Goal: Task Accomplishment & Management: Use online tool/utility

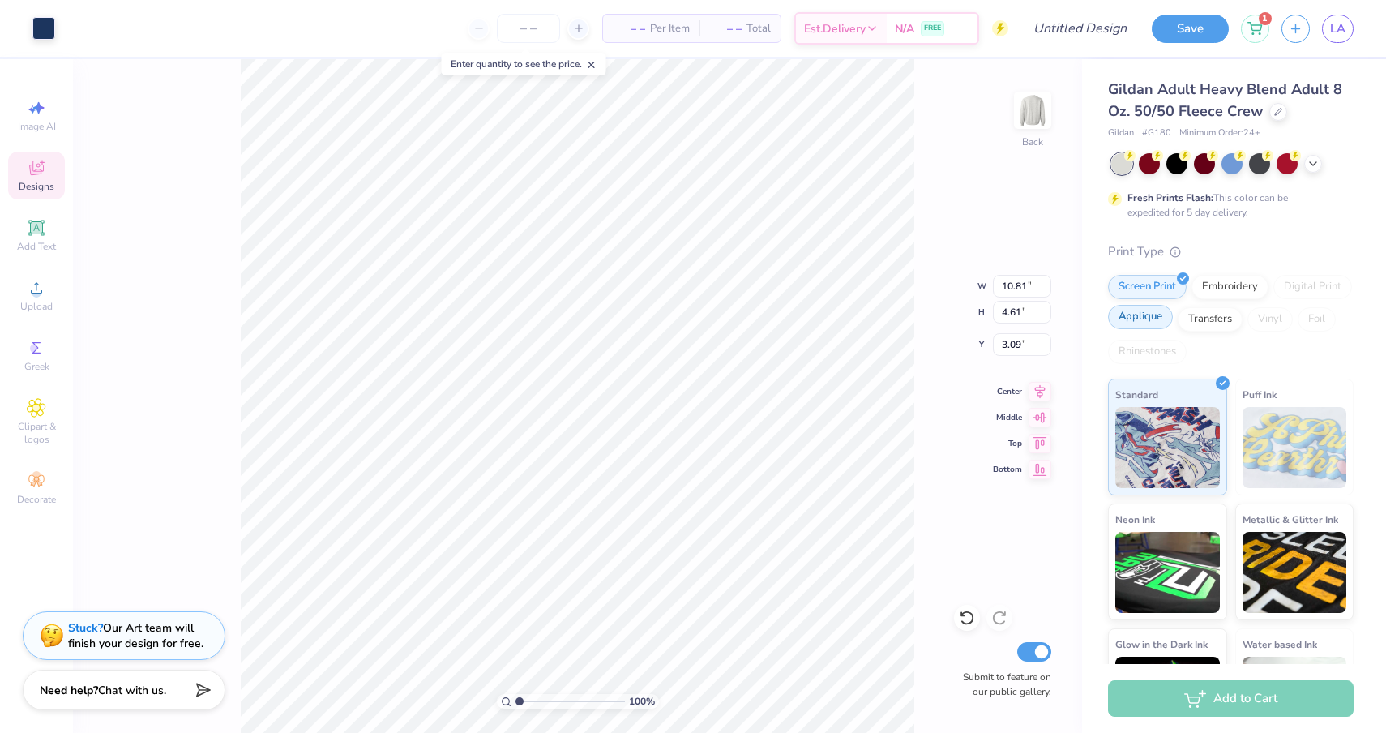
click at [1144, 319] on div "Applique" at bounding box center [1140, 317] width 65 height 24
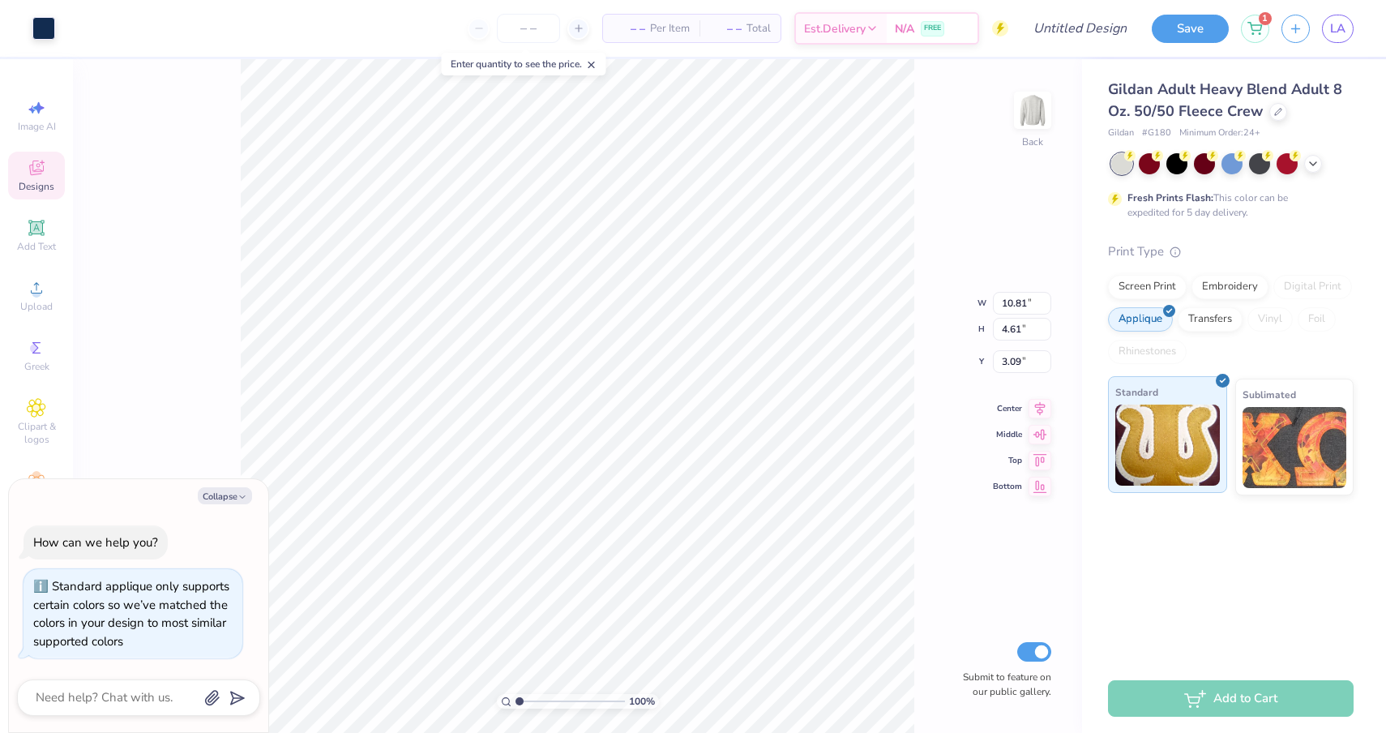
click at [1170, 452] on img at bounding box center [1168, 445] width 105 height 81
type textarea "x"
type input "10.81"
type input "4.61"
type input "3.09"
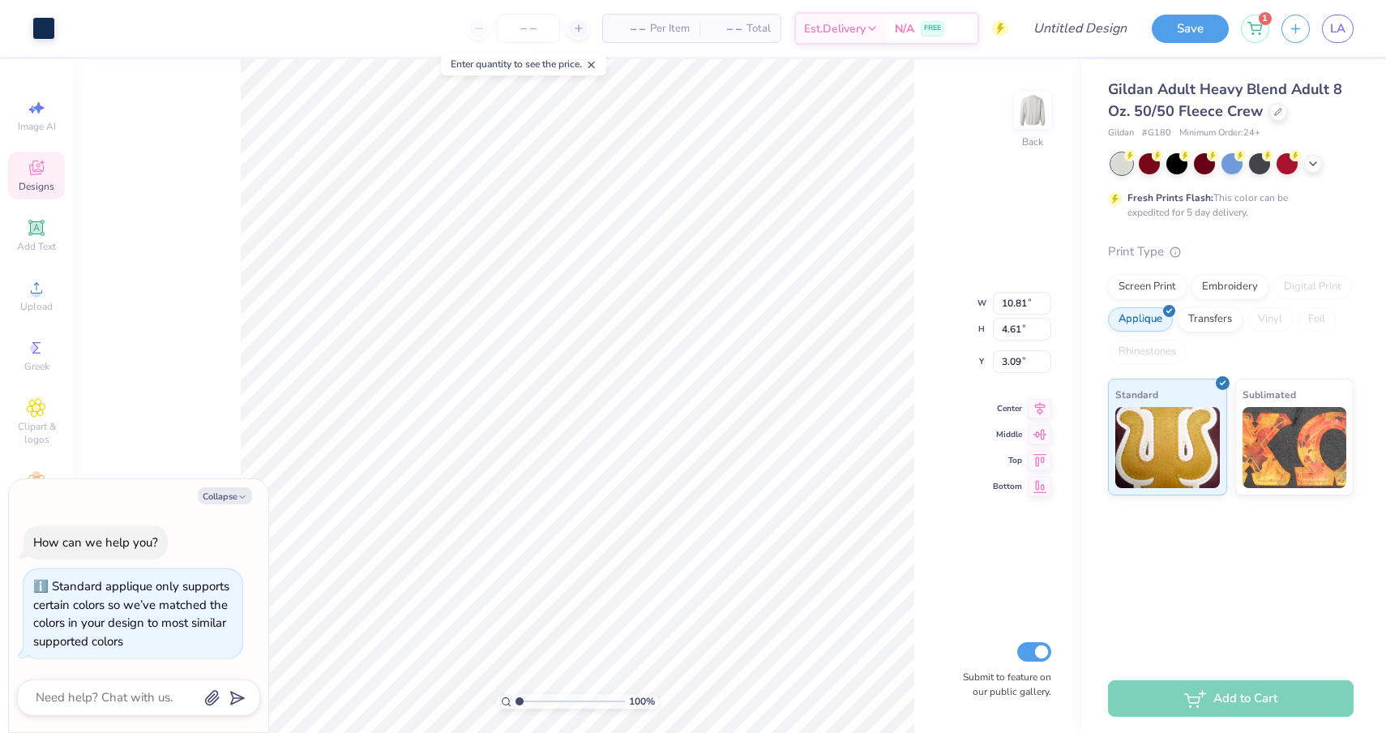
type textarea "x"
type input "7.60"
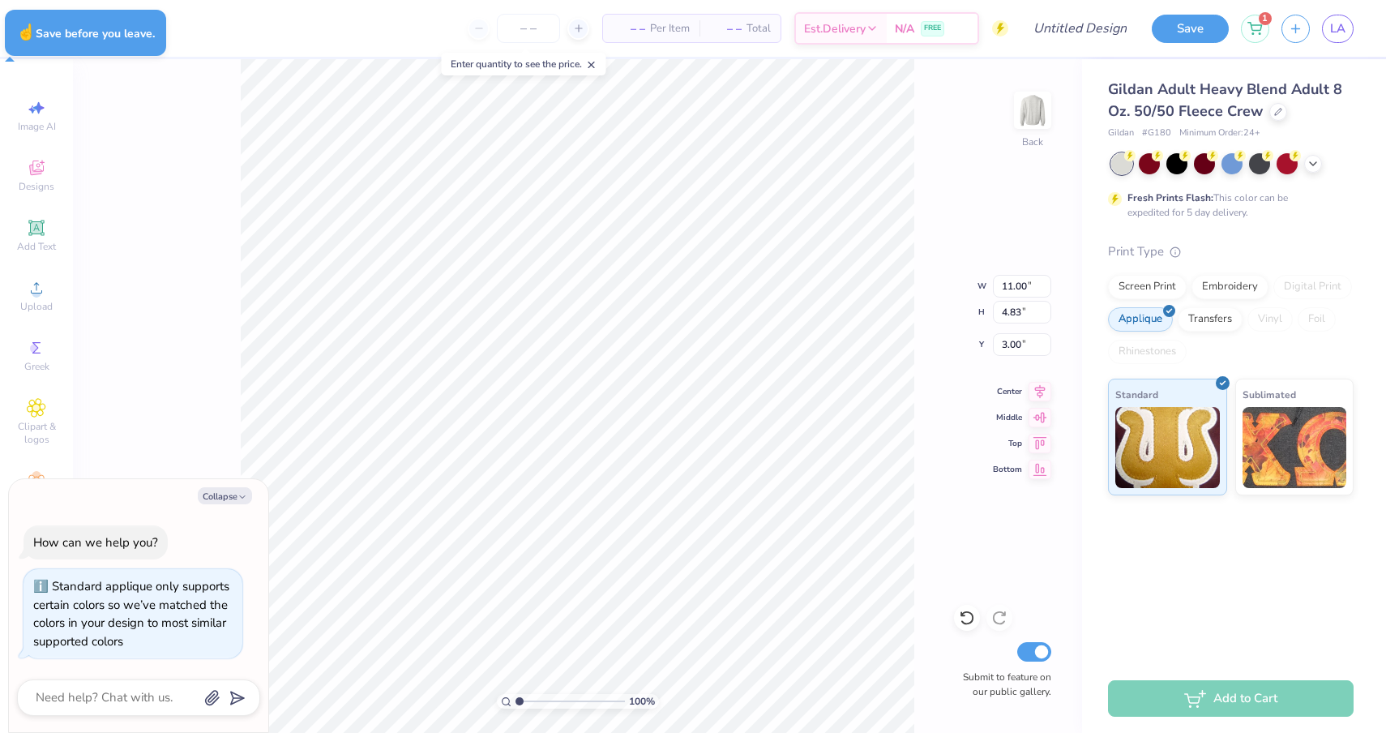
type textarea "x"
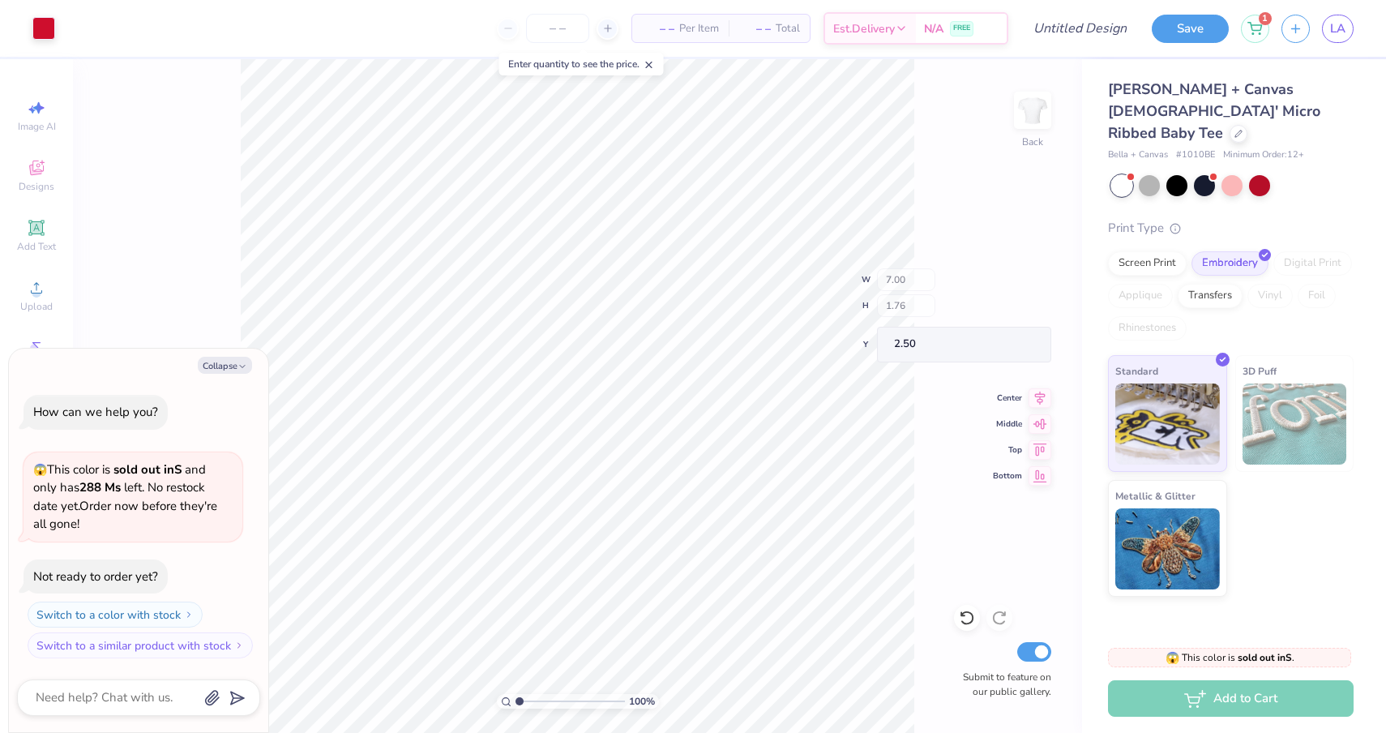
type textarea "x"
type input "5.11"
type input "1.08"
type input "3.18"
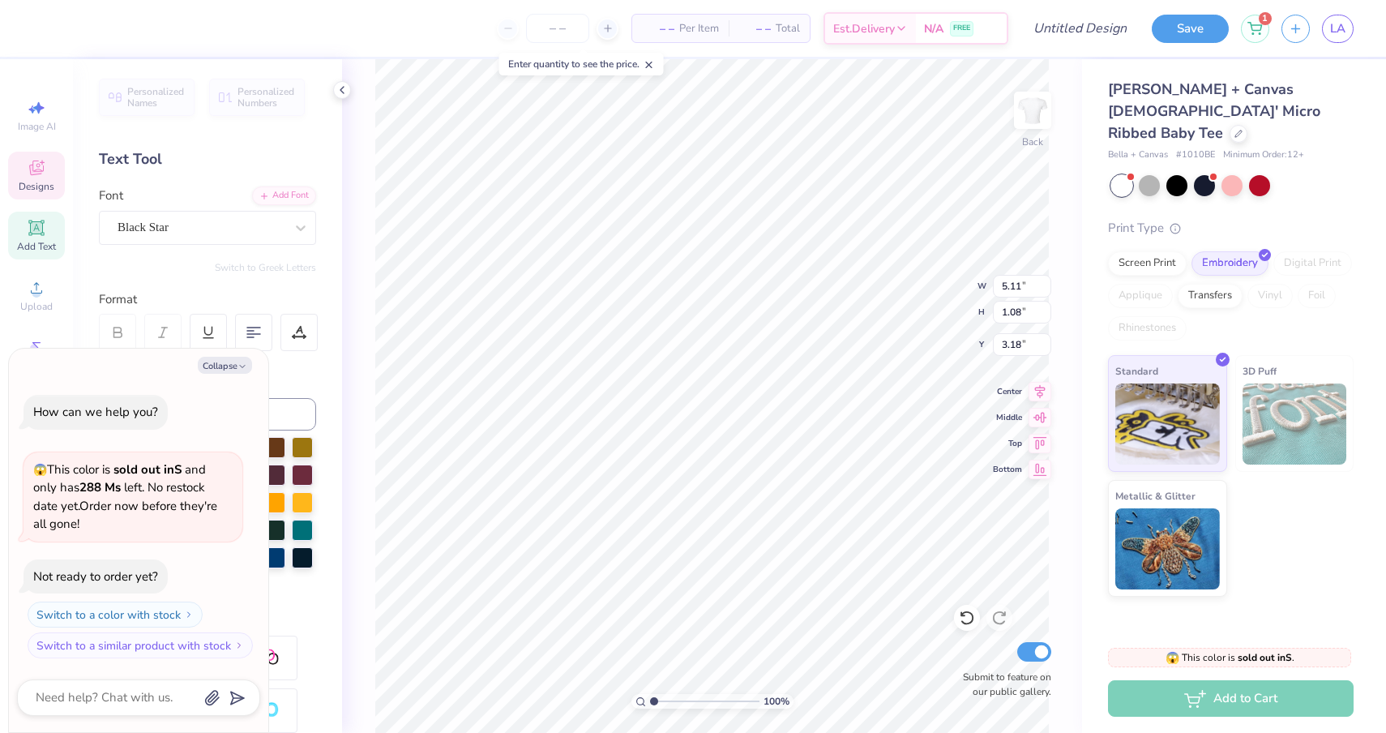
type textarea "x"
type textarea "sigma"
type textarea "x"
type textarea "sigma"
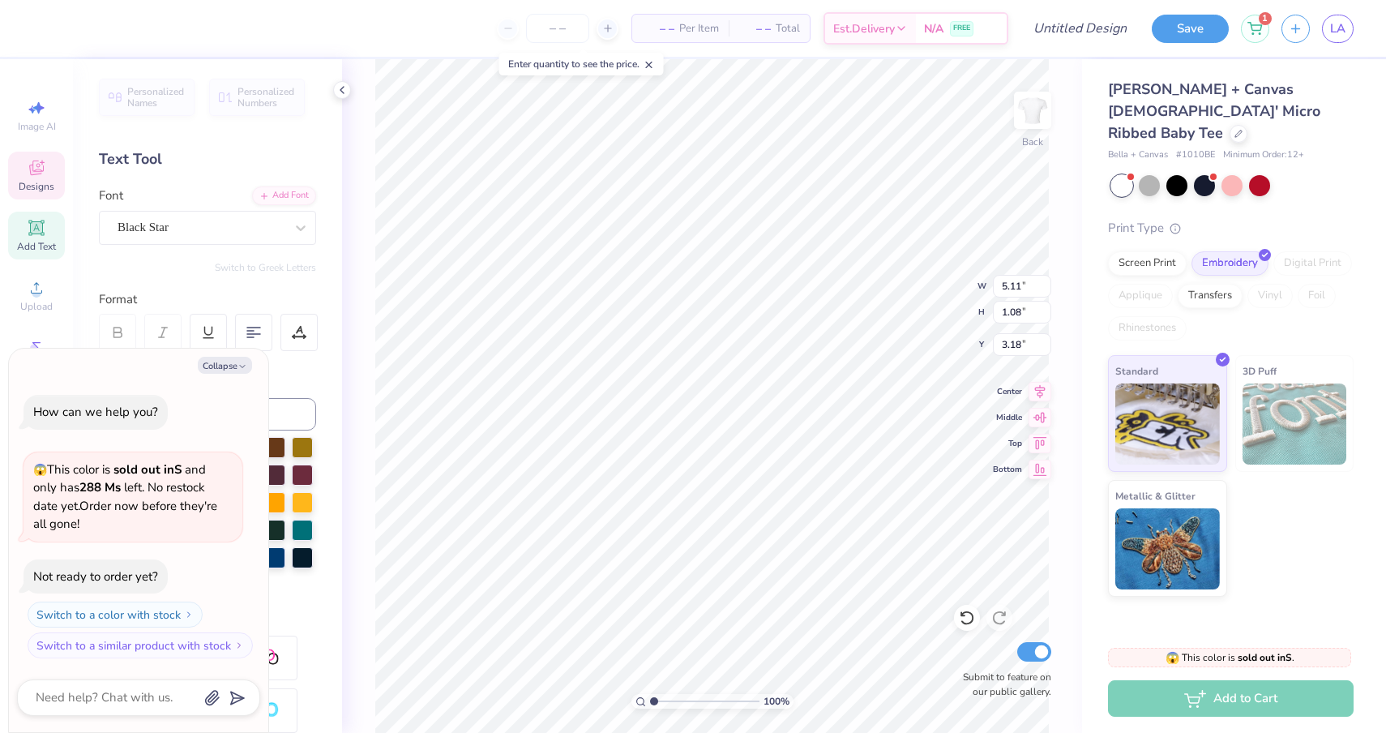
type textarea "x"
type textarea "sigm"
type textarea "x"
type textarea "sig"
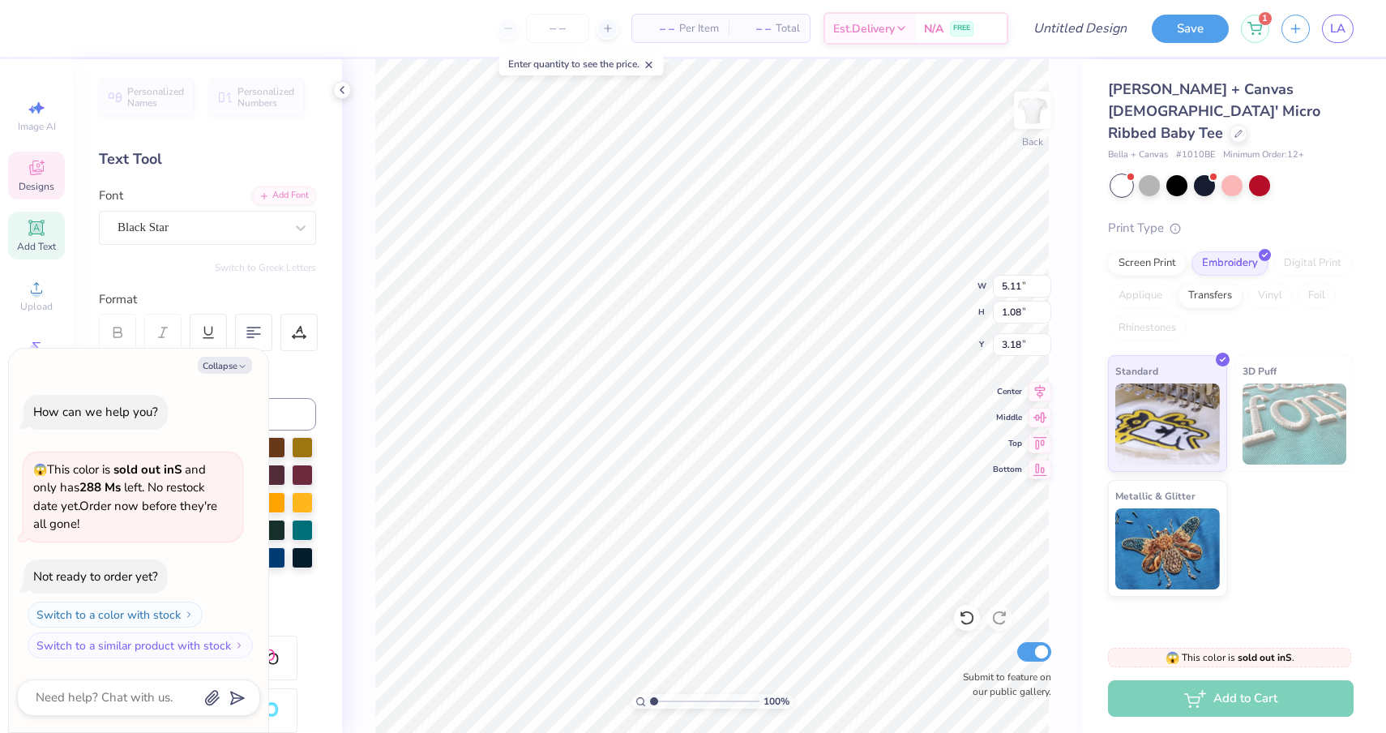
type textarea "x"
type textarea "si"
type textarea "x"
type textarea "s"
type textarea "x"
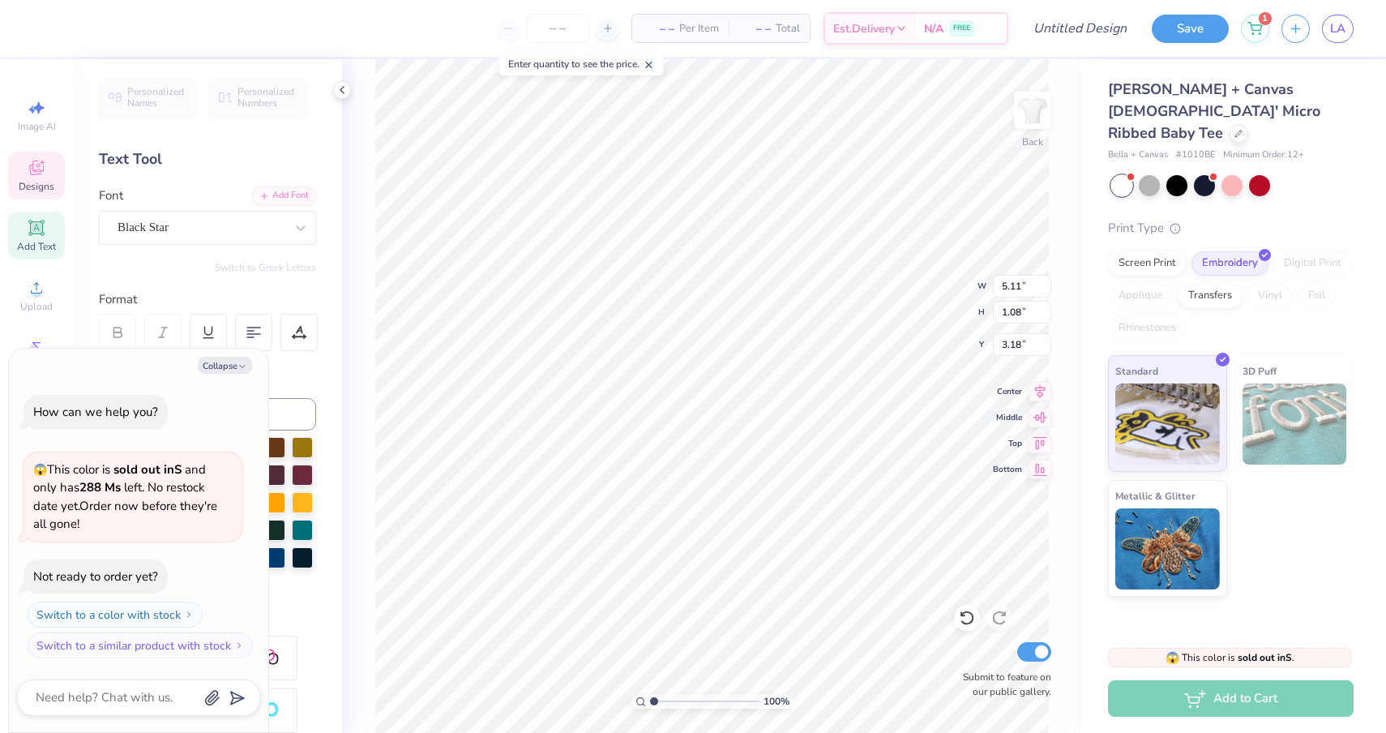
type textarea "x"
type textarea "ch"
type textarea "x"
type textarea "chi"
type textarea "x"
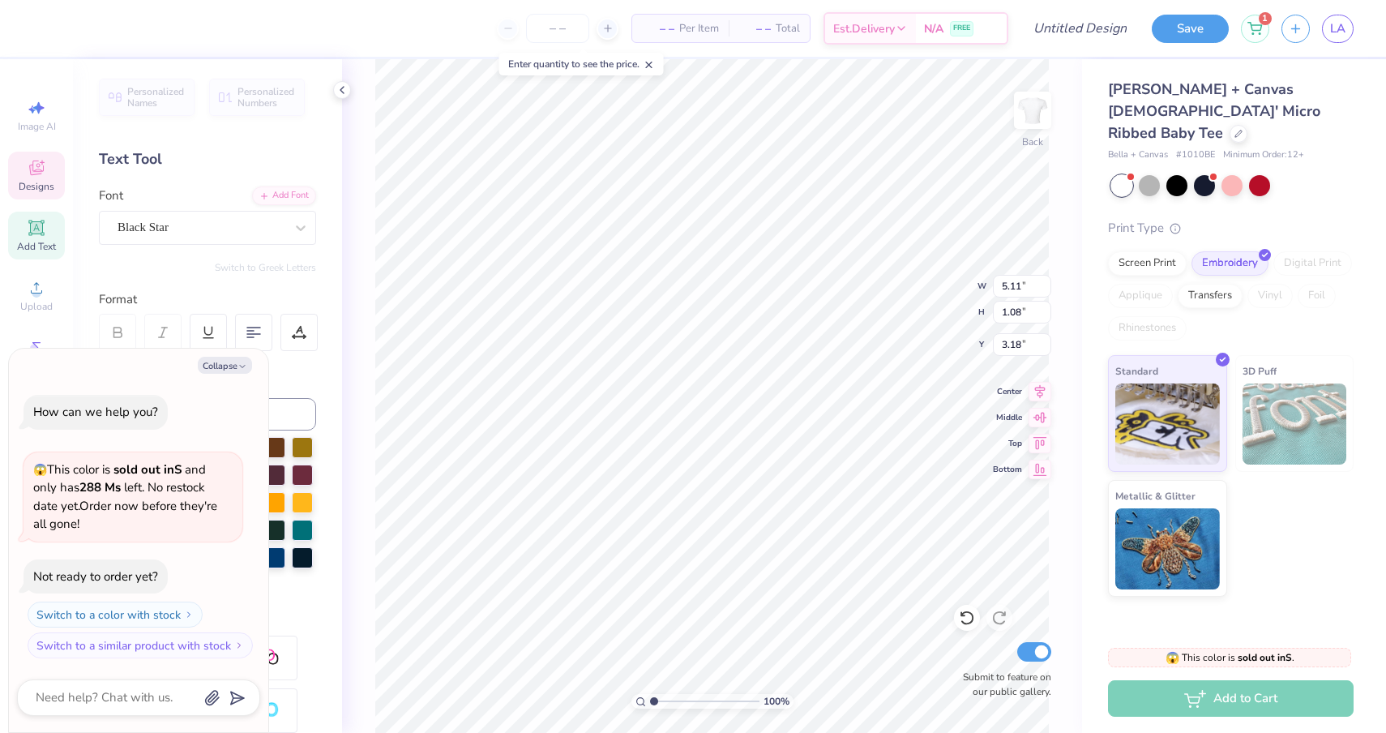
type textarea "chi"
type textarea "x"
type textarea "chi o"
type textarea "x"
type textarea "chi ome"
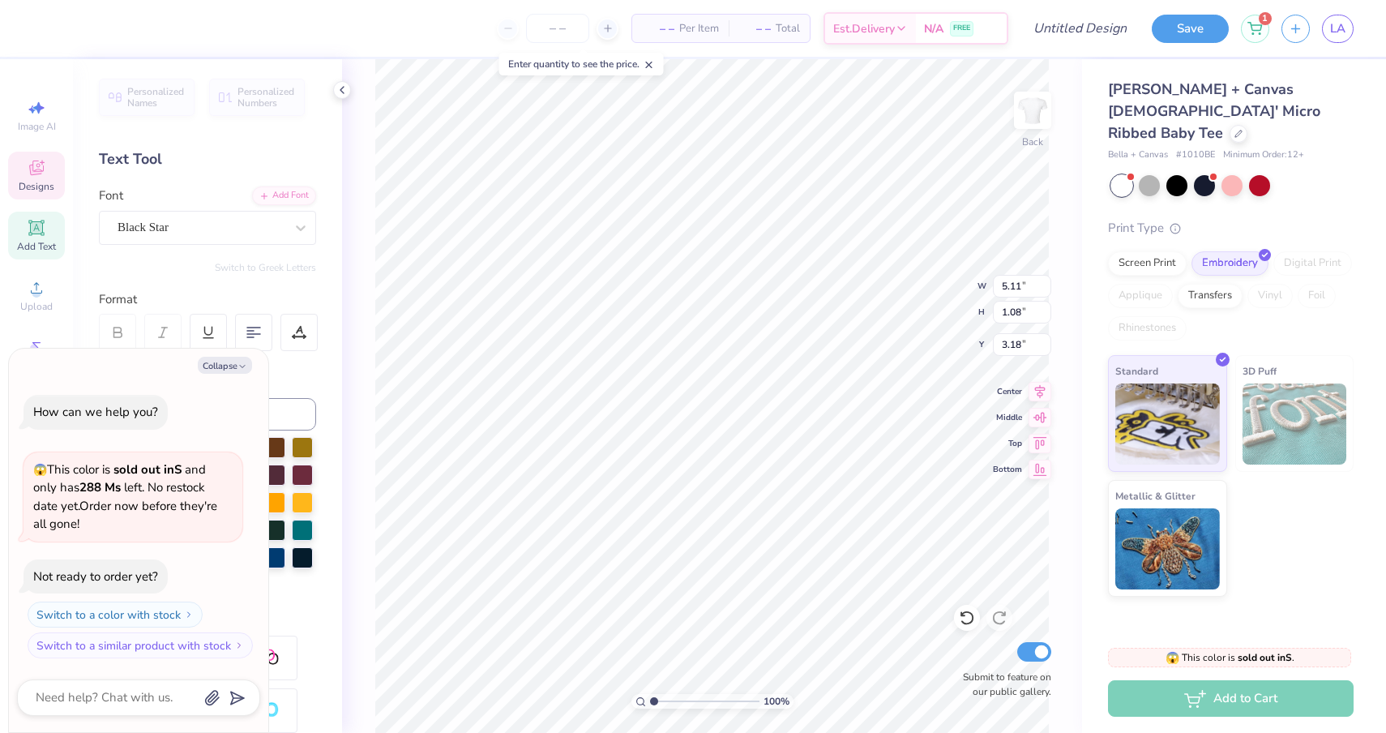
type textarea "x"
type textarea "chi omeg"
type textarea "x"
type textarea "chi omega"
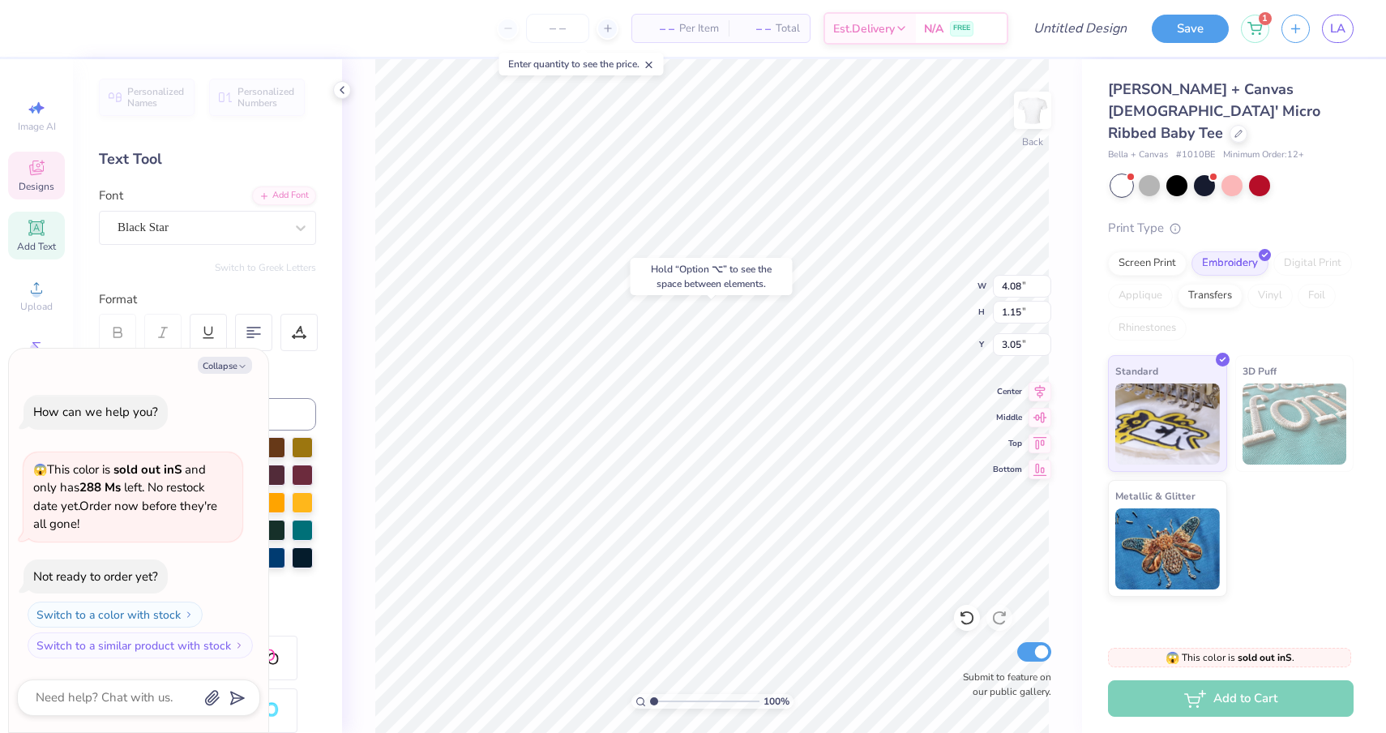
type textarea "x"
type input "3.38"
click at [1230, 123] on div at bounding box center [1239, 132] width 18 height 18
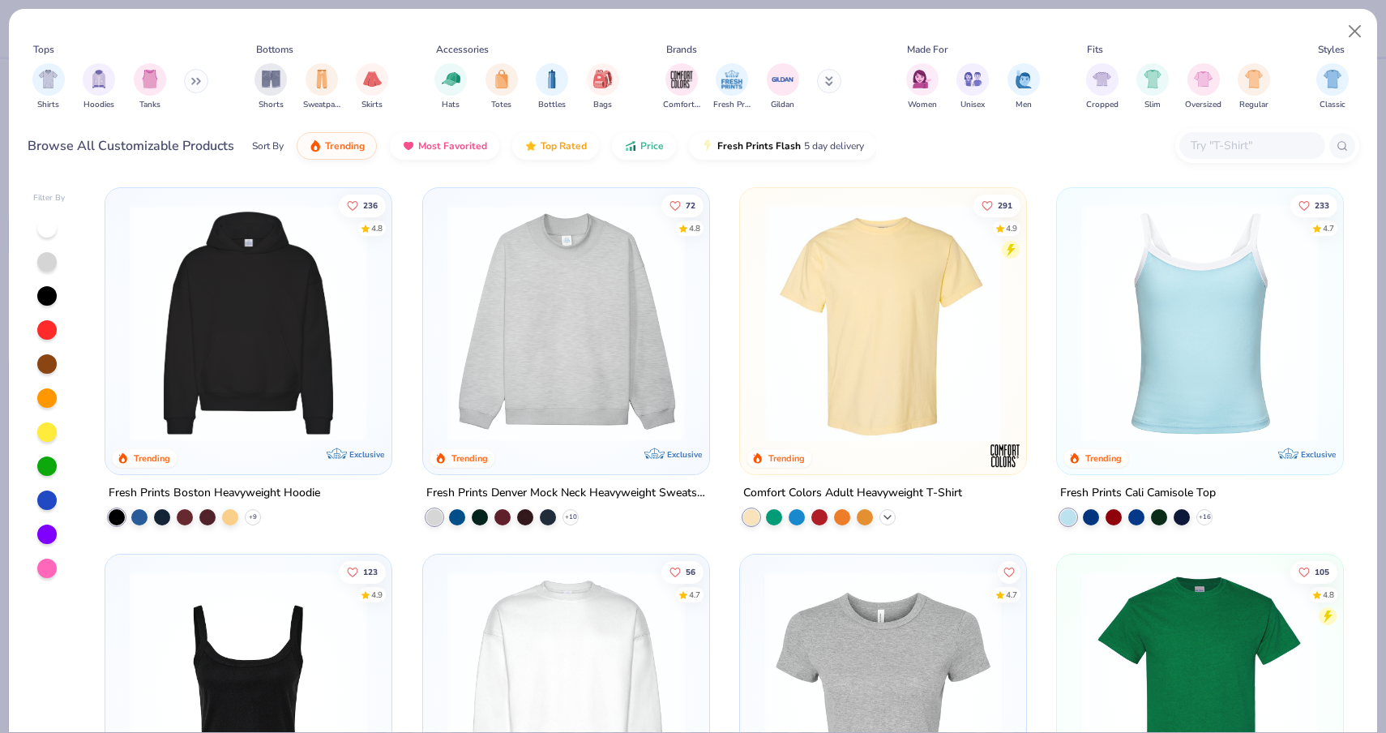
click at [884, 513] on icon at bounding box center [887, 517] width 13 height 13
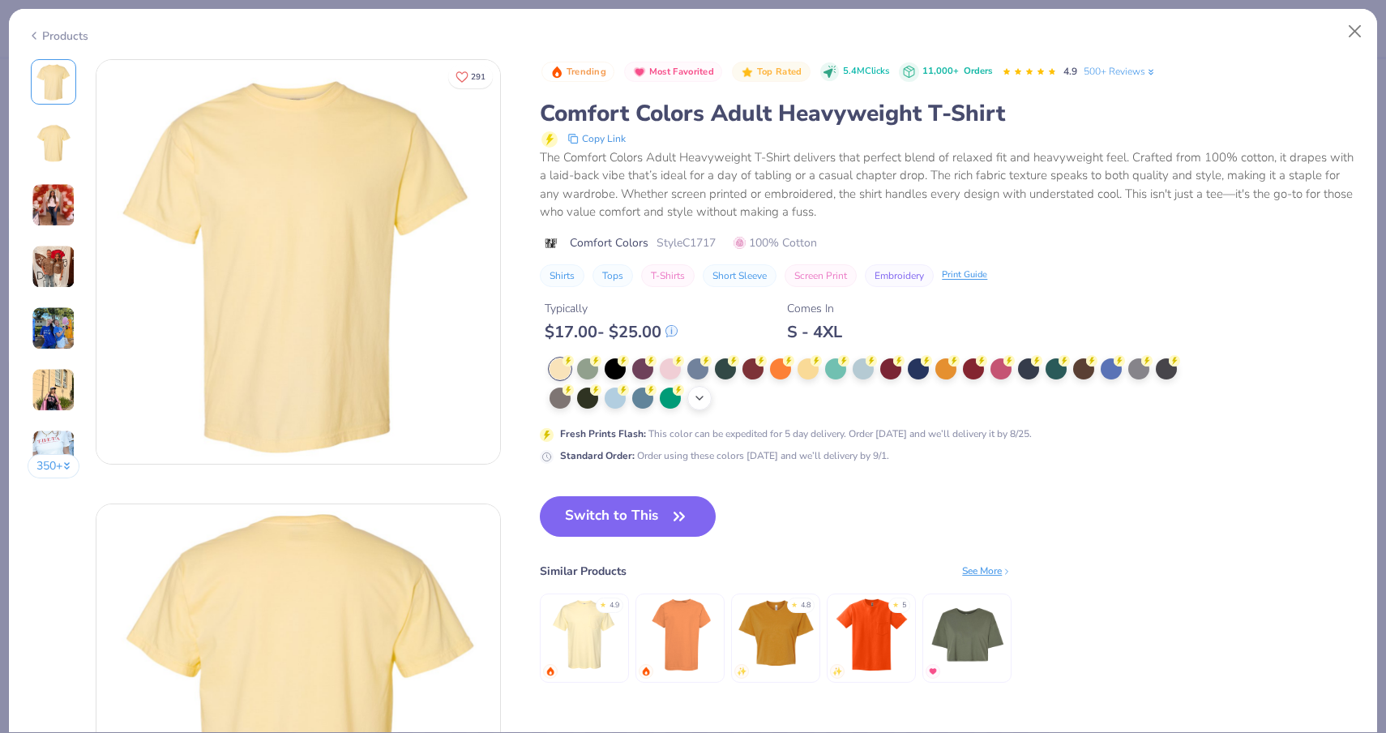
click at [691, 405] on div "+ 38" at bounding box center [699, 398] width 24 height 24
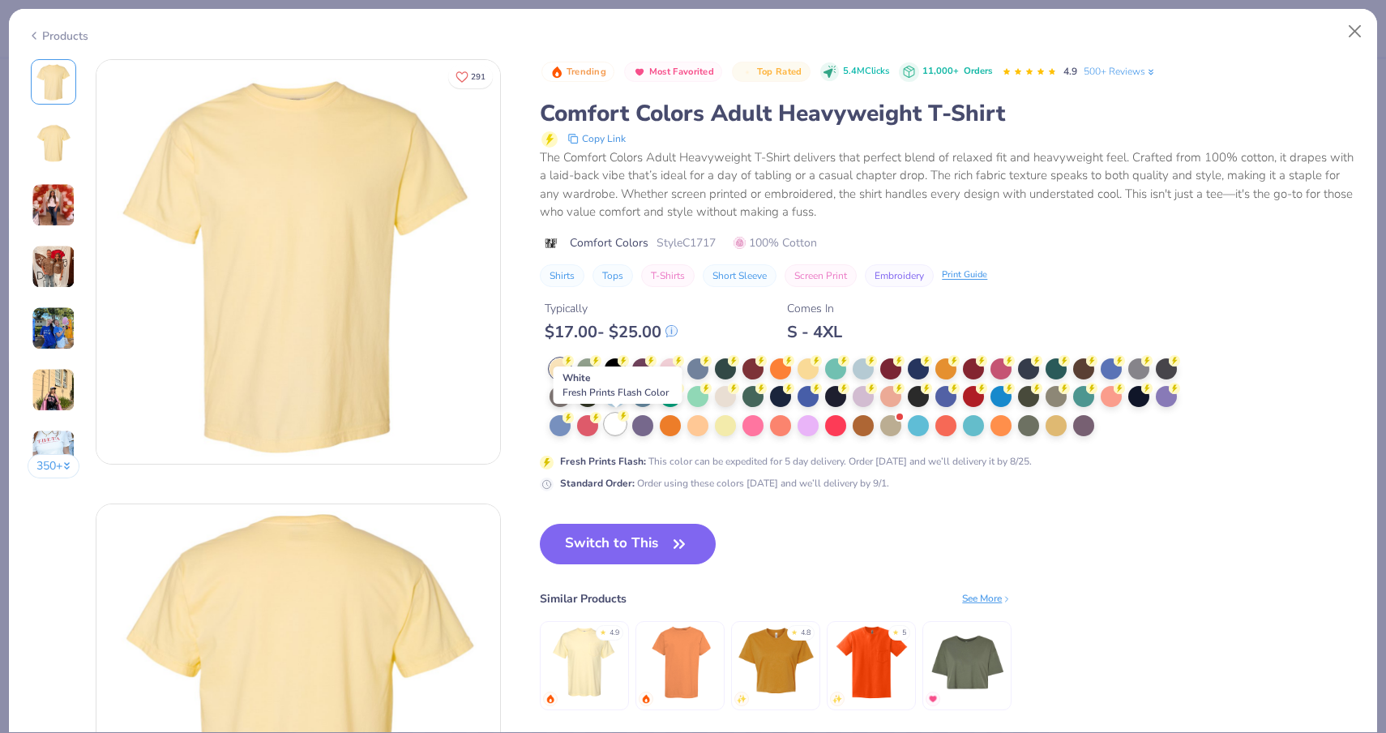
click at [623, 428] on div at bounding box center [615, 423] width 21 height 21
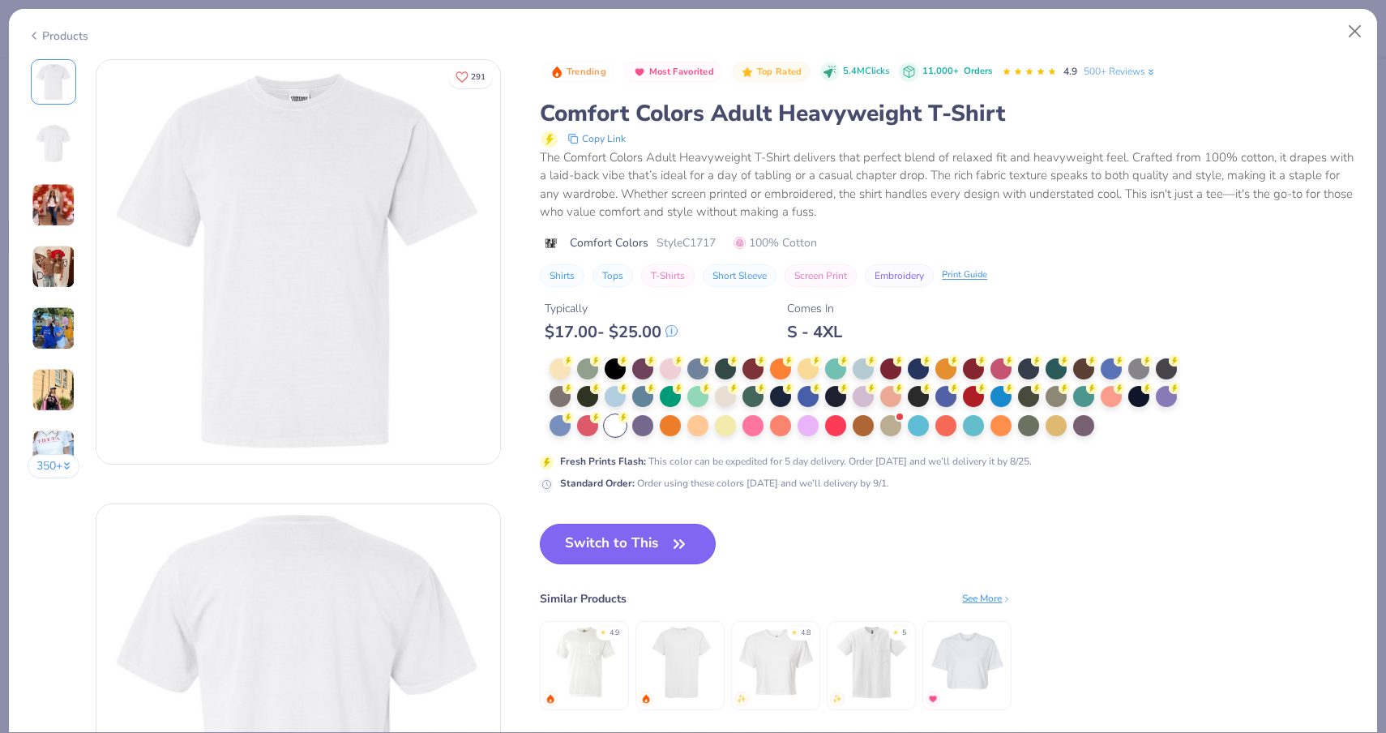
click at [579, 537] on button "Switch to This" at bounding box center [628, 544] width 176 height 41
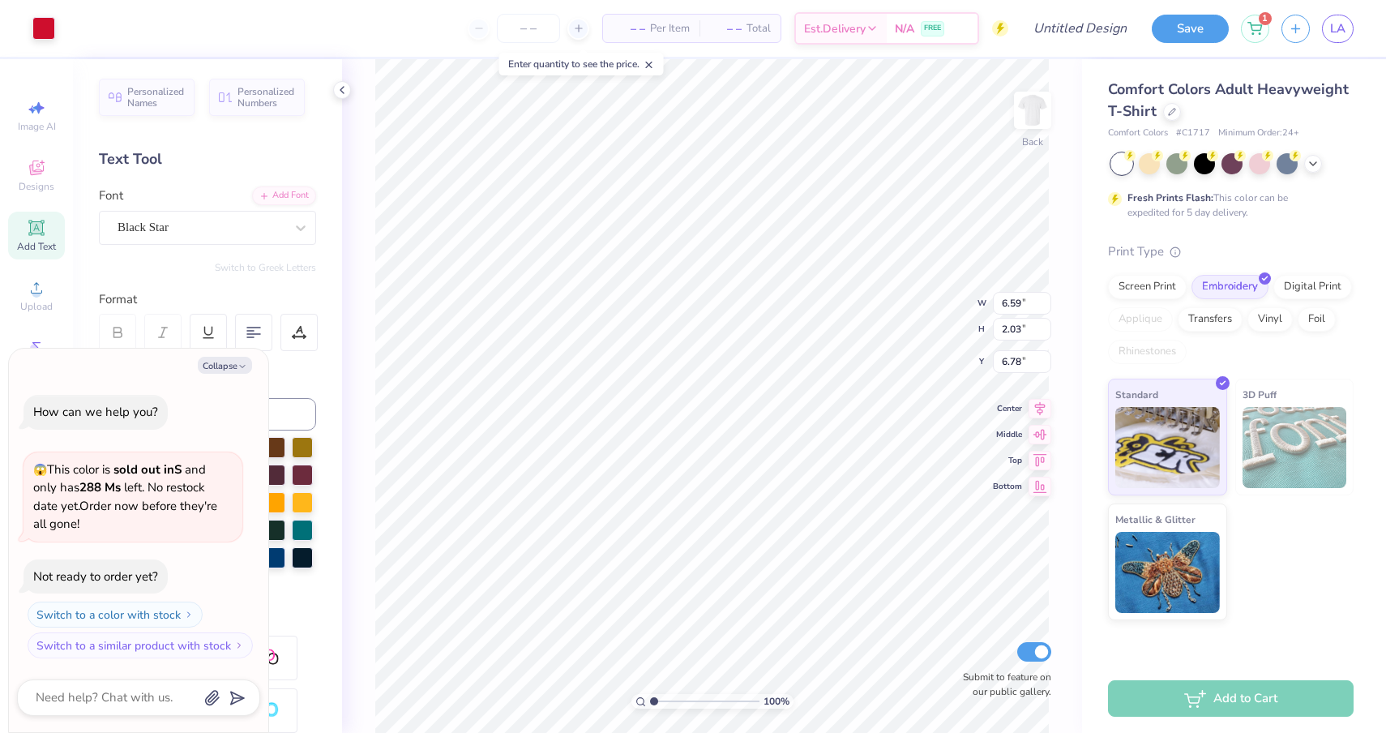
type textarea "x"
type input "4.31"
type textarea "x"
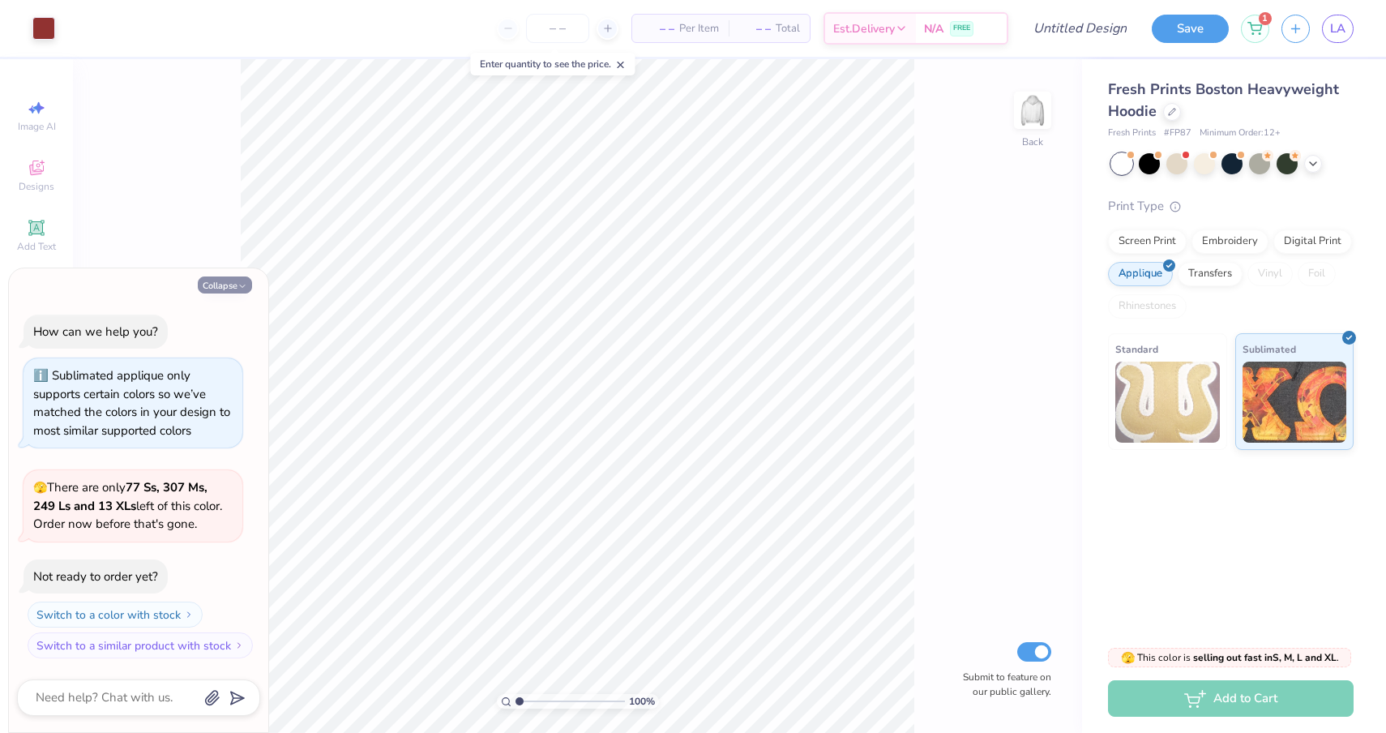
click at [233, 292] on button "Collapse" at bounding box center [225, 284] width 54 height 17
type textarea "x"
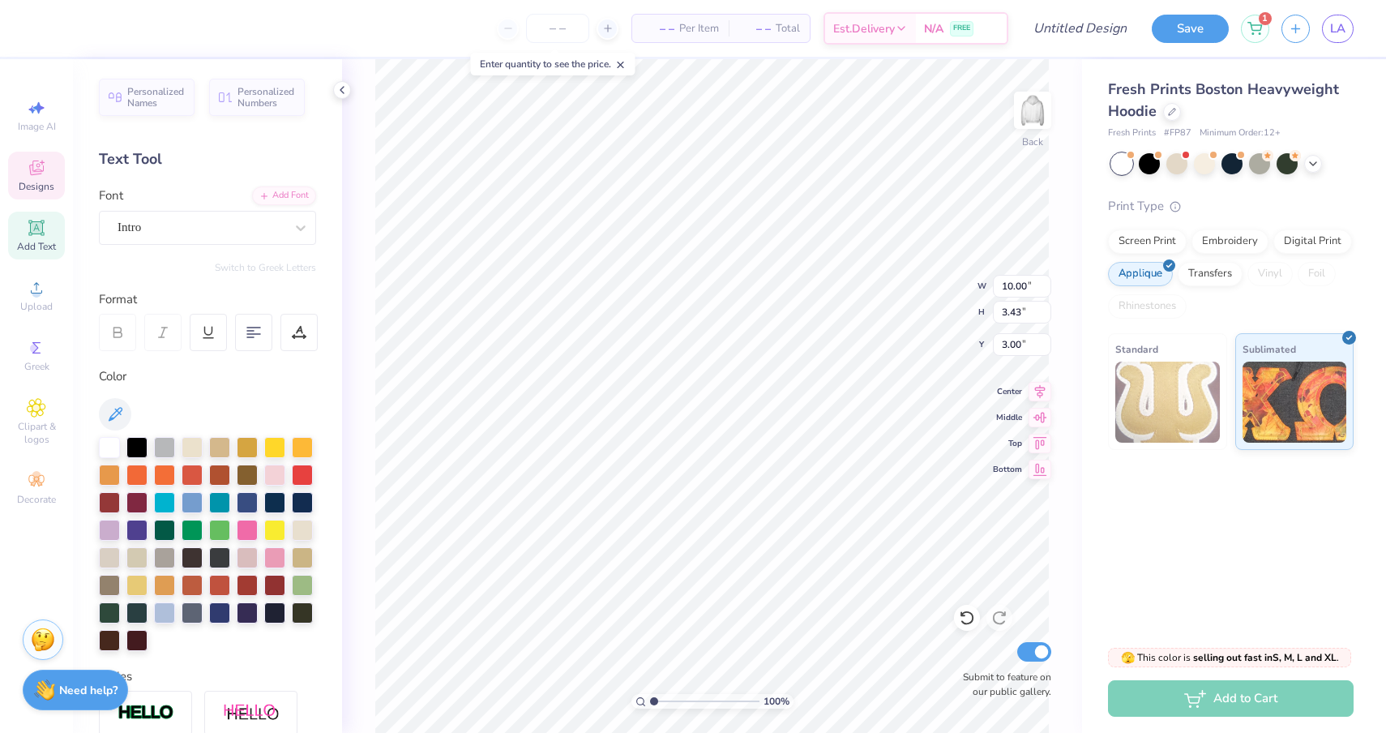
type textarea "1895"
type input "5.56"
type input "0.46"
type input "6.99"
type textarea "CHI OMEGA RHO EP"
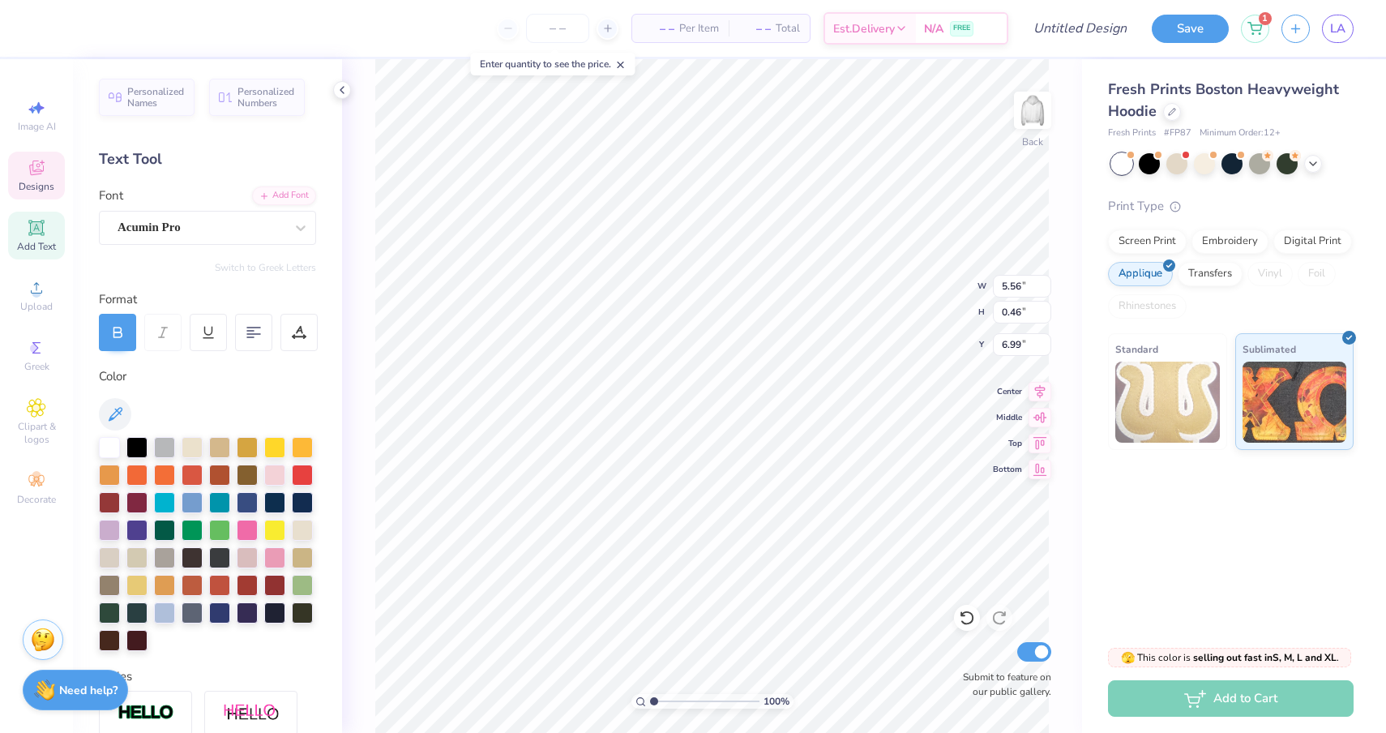
scroll to position [0, 6]
click at [340, 85] on icon at bounding box center [342, 90] width 13 height 13
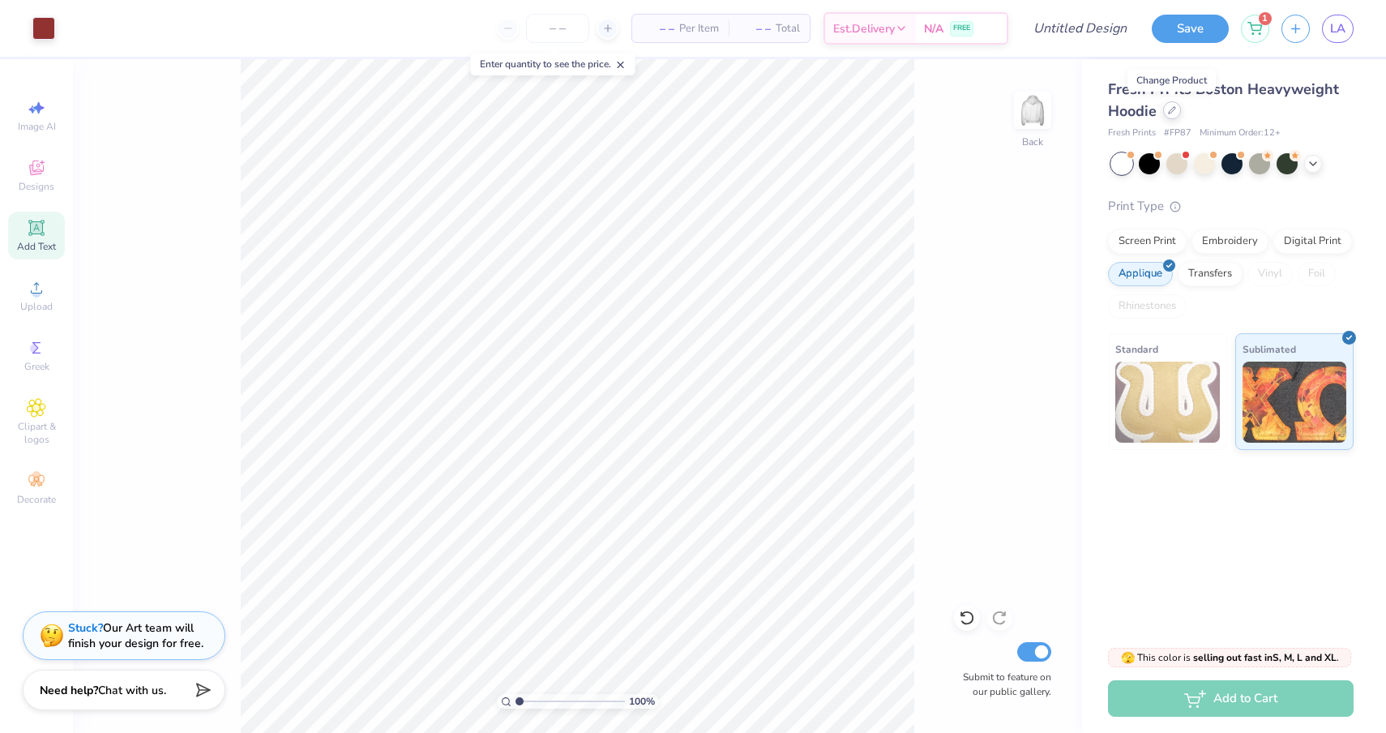
click at [1171, 111] on icon at bounding box center [1172, 110] width 8 height 8
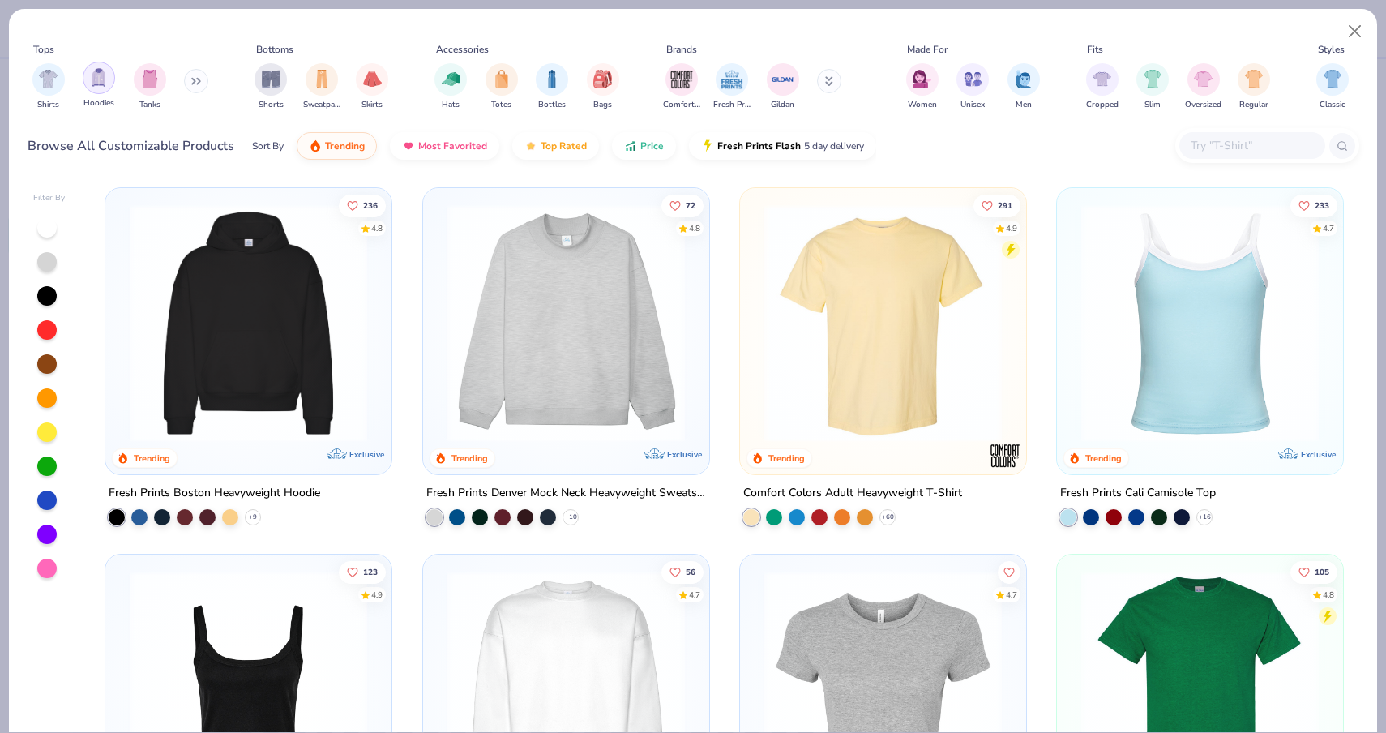
click at [106, 83] on img "filter for Hoodies" at bounding box center [99, 77] width 18 height 19
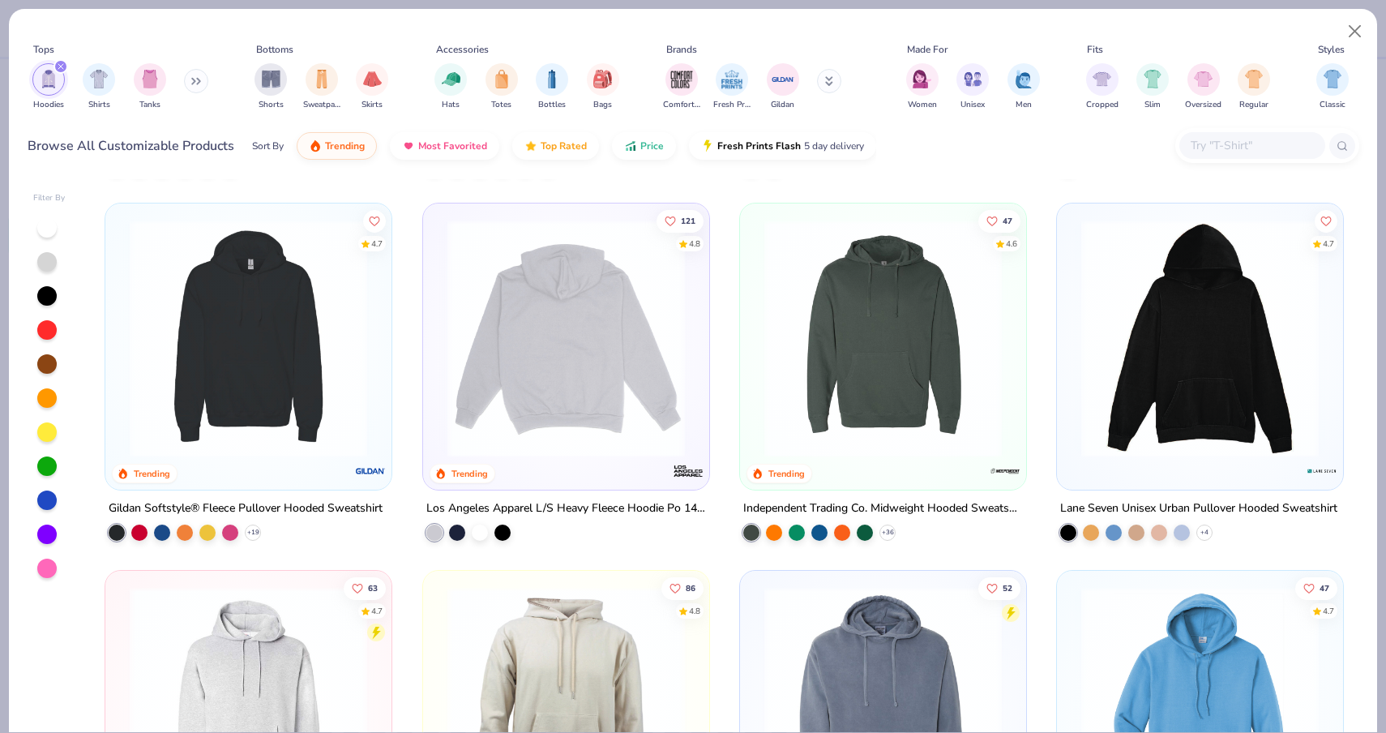
scroll to position [350, 0]
click at [482, 531] on div at bounding box center [480, 532] width 16 height 16
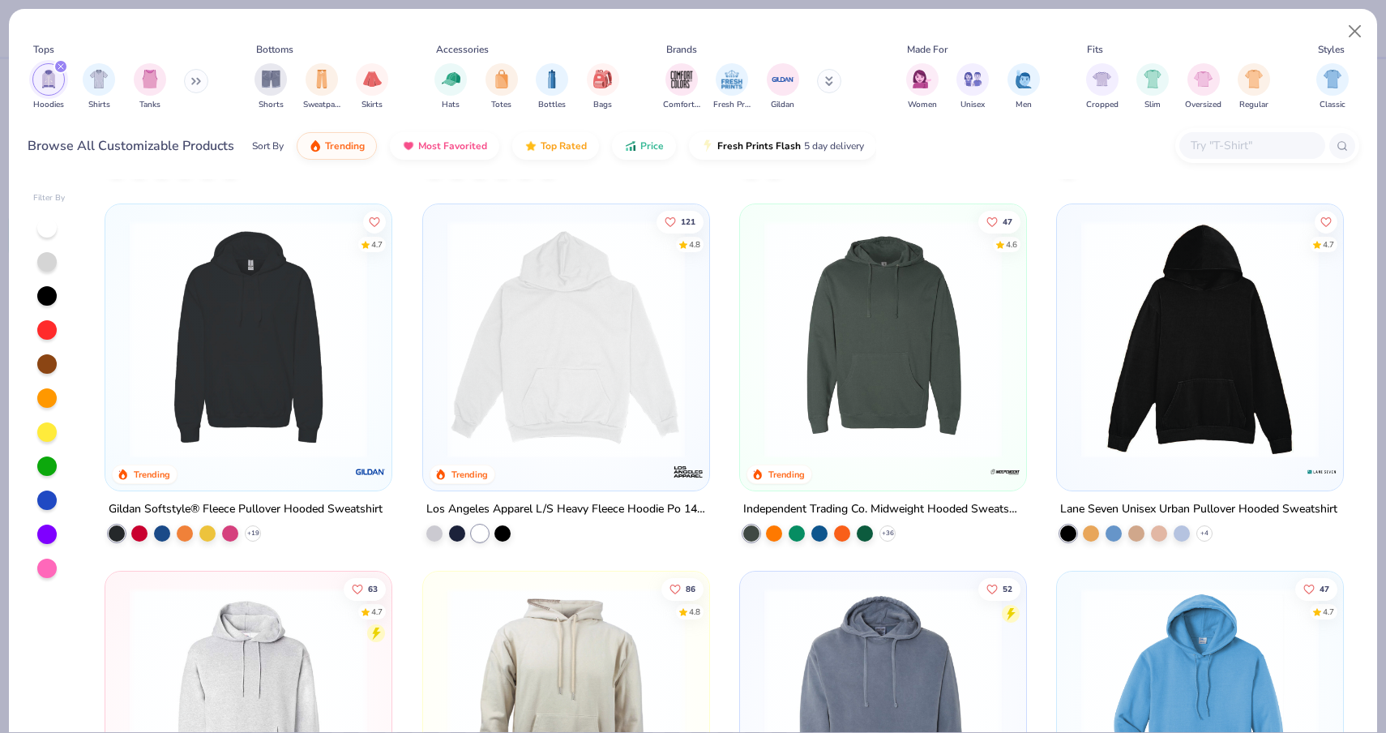
click at [530, 402] on img at bounding box center [566, 340] width 254 height 238
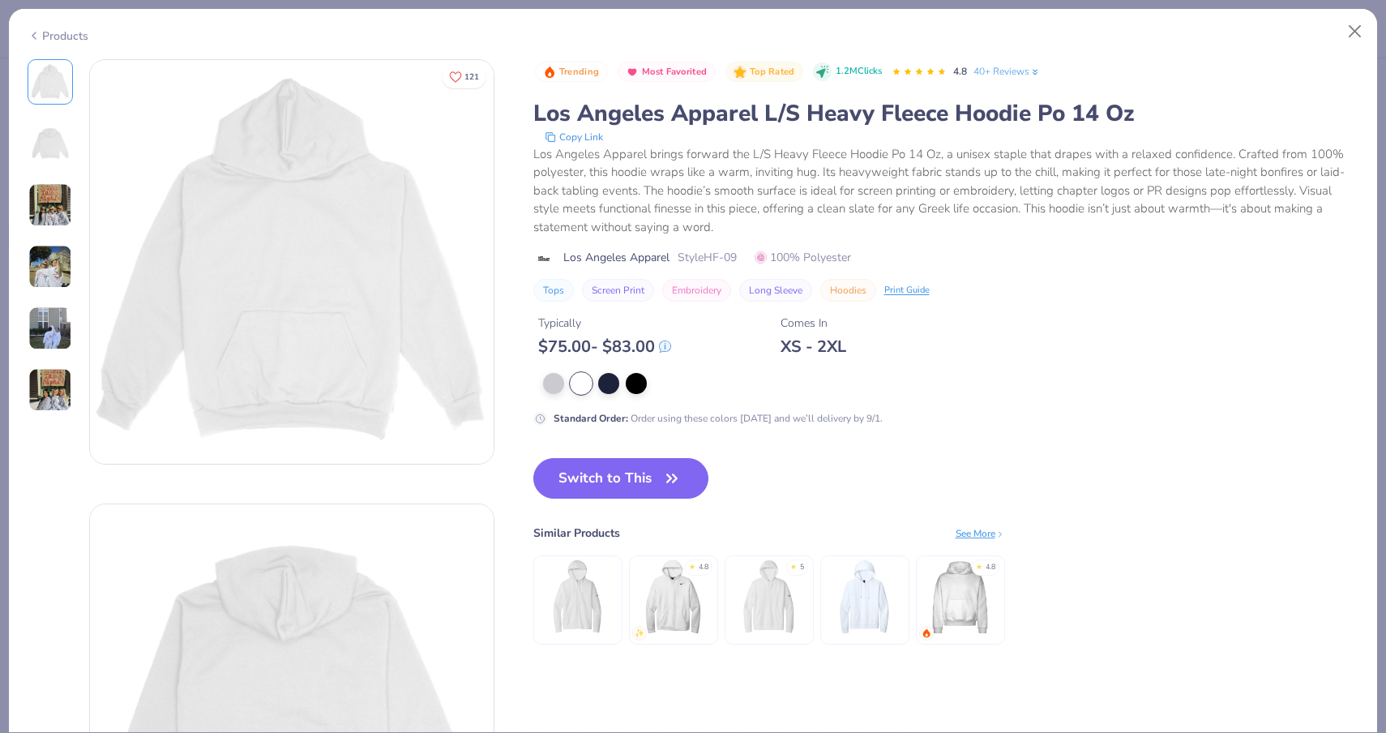
click at [63, 32] on div "Products" at bounding box center [58, 36] width 61 height 17
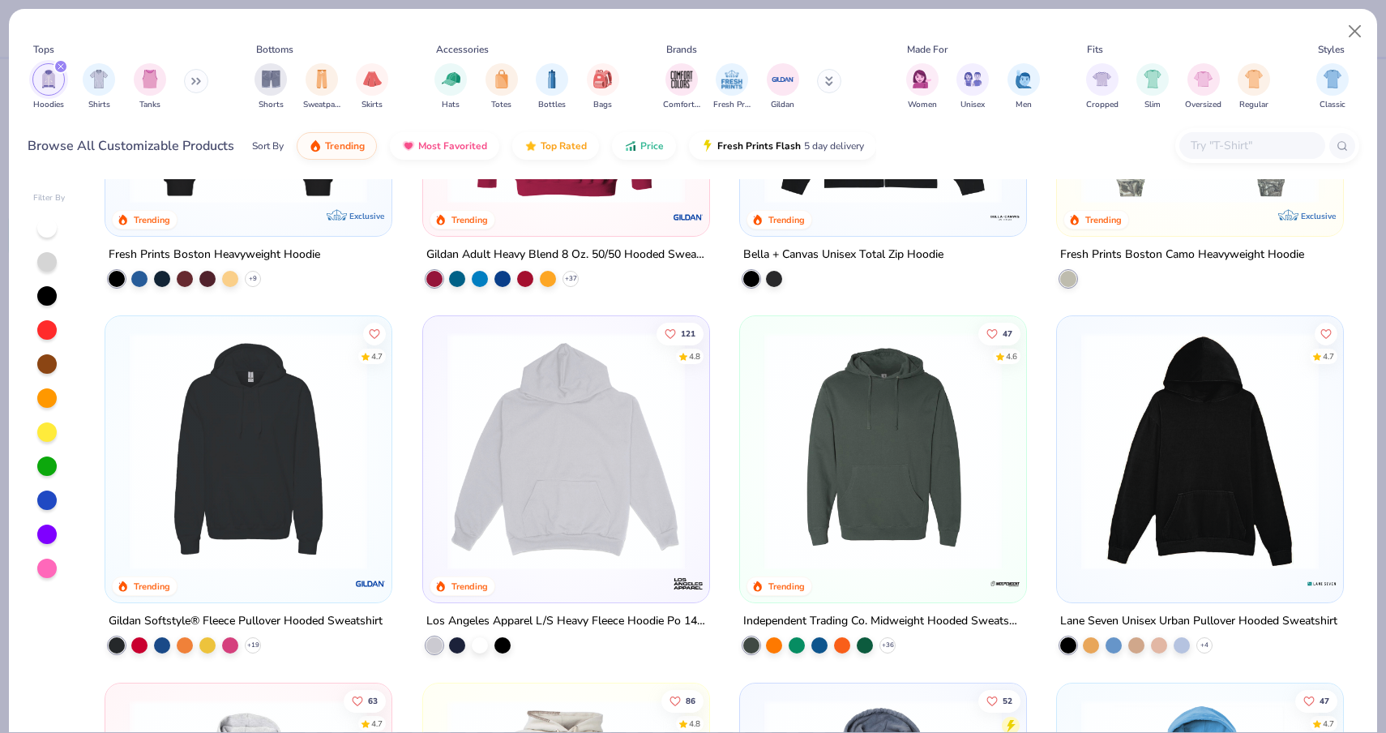
scroll to position [242, 0]
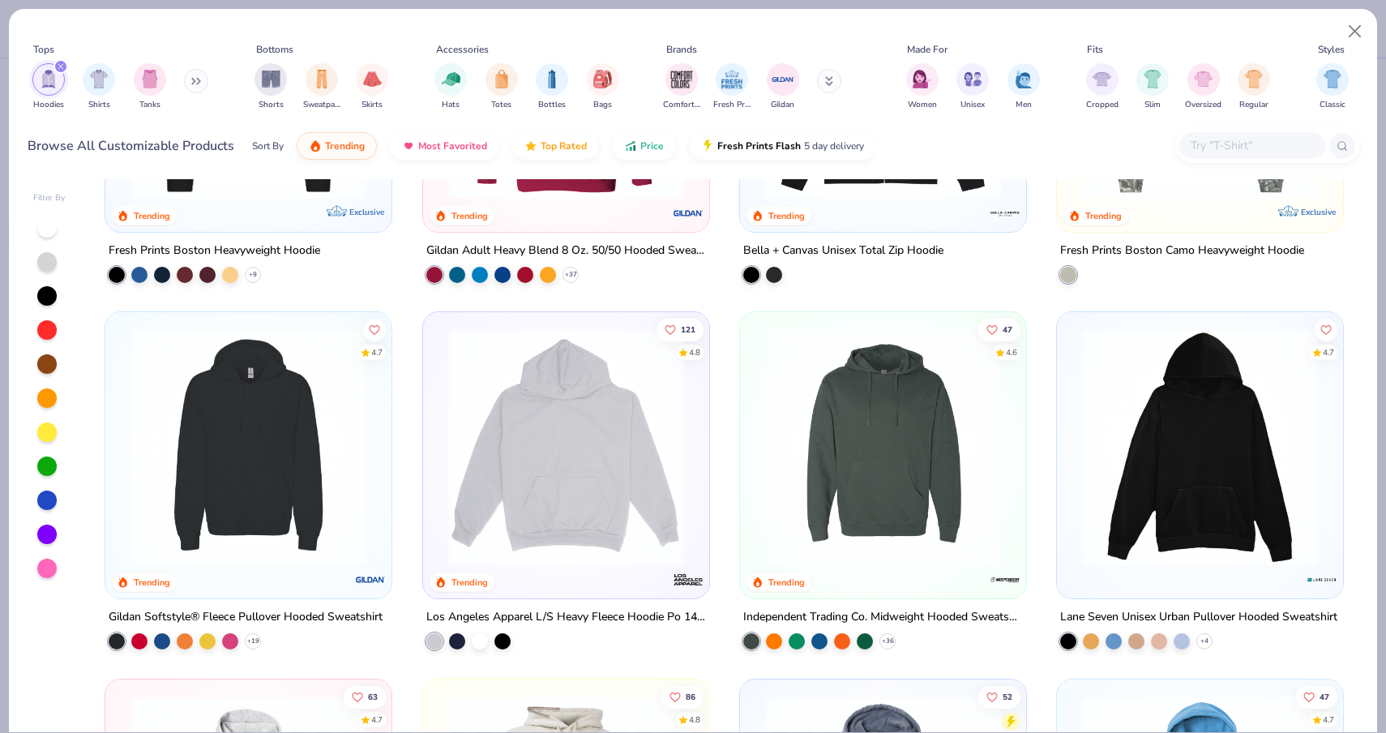
click at [212, 483] on img at bounding box center [249, 447] width 254 height 238
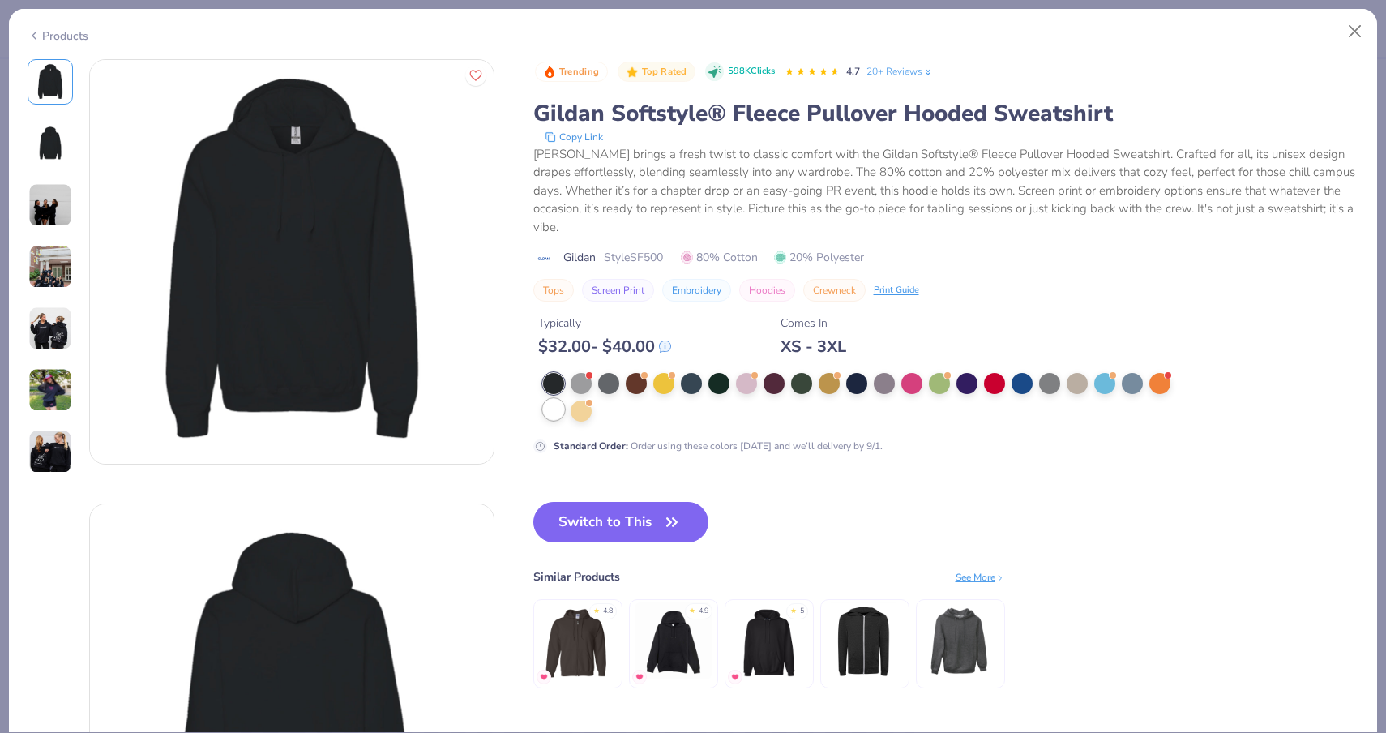
click at [549, 409] on div at bounding box center [553, 409] width 21 height 21
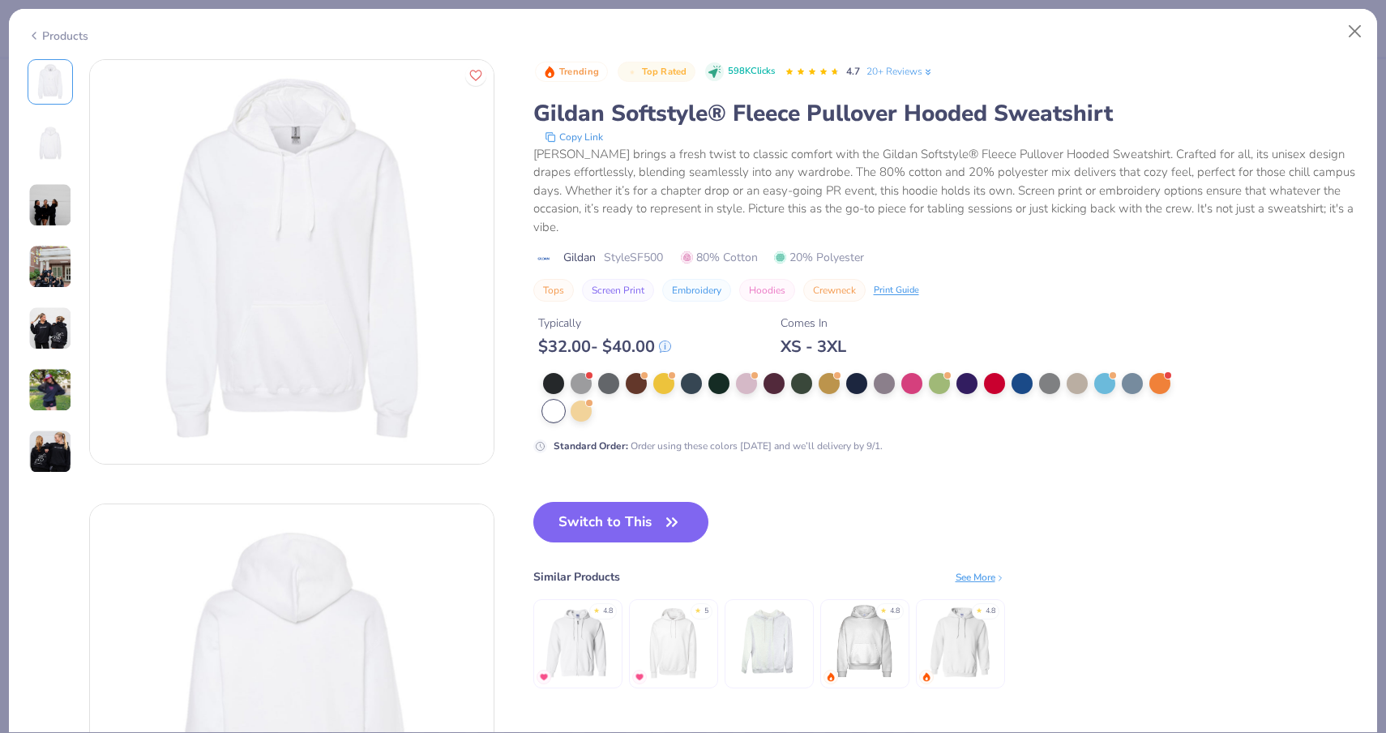
click at [48, 26] on div "Products" at bounding box center [693, 30] width 1368 height 42
click at [49, 32] on div "Products" at bounding box center [58, 36] width 61 height 17
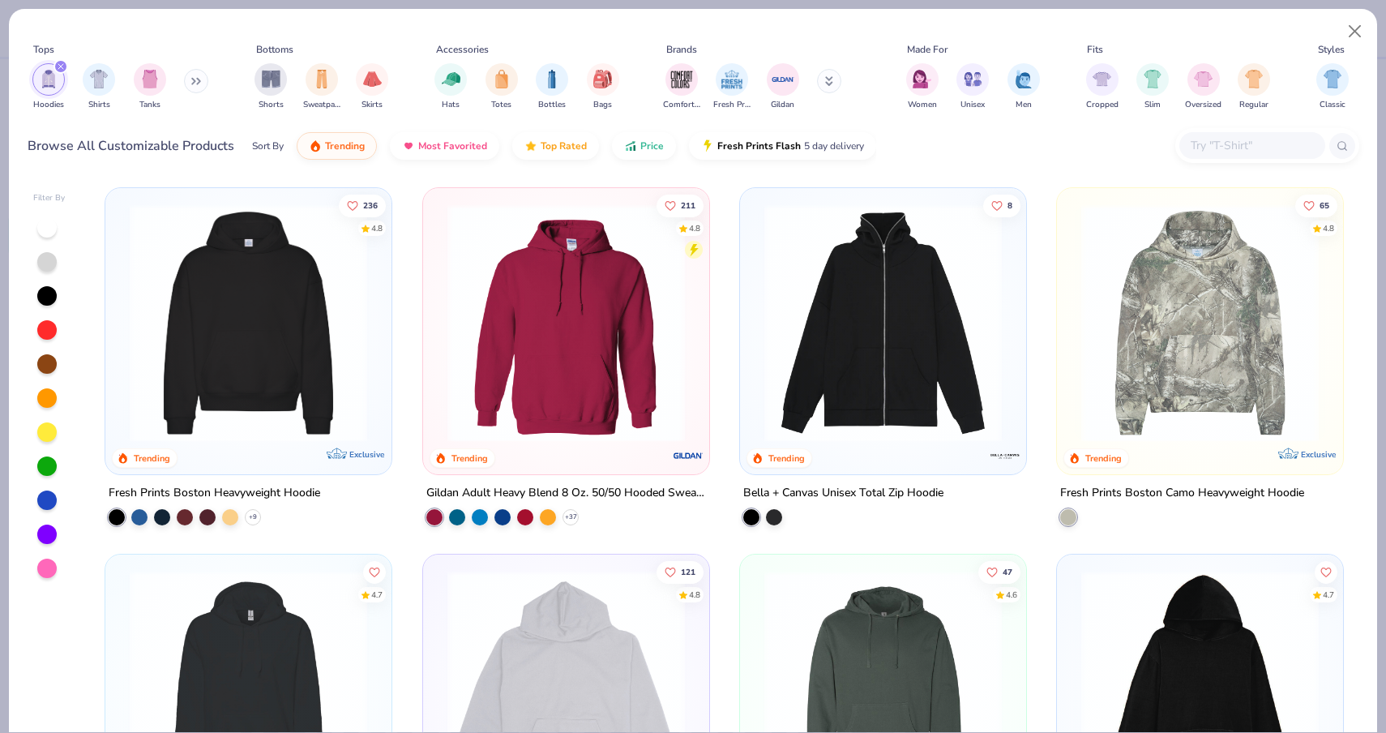
click at [546, 320] on img at bounding box center [566, 323] width 254 height 238
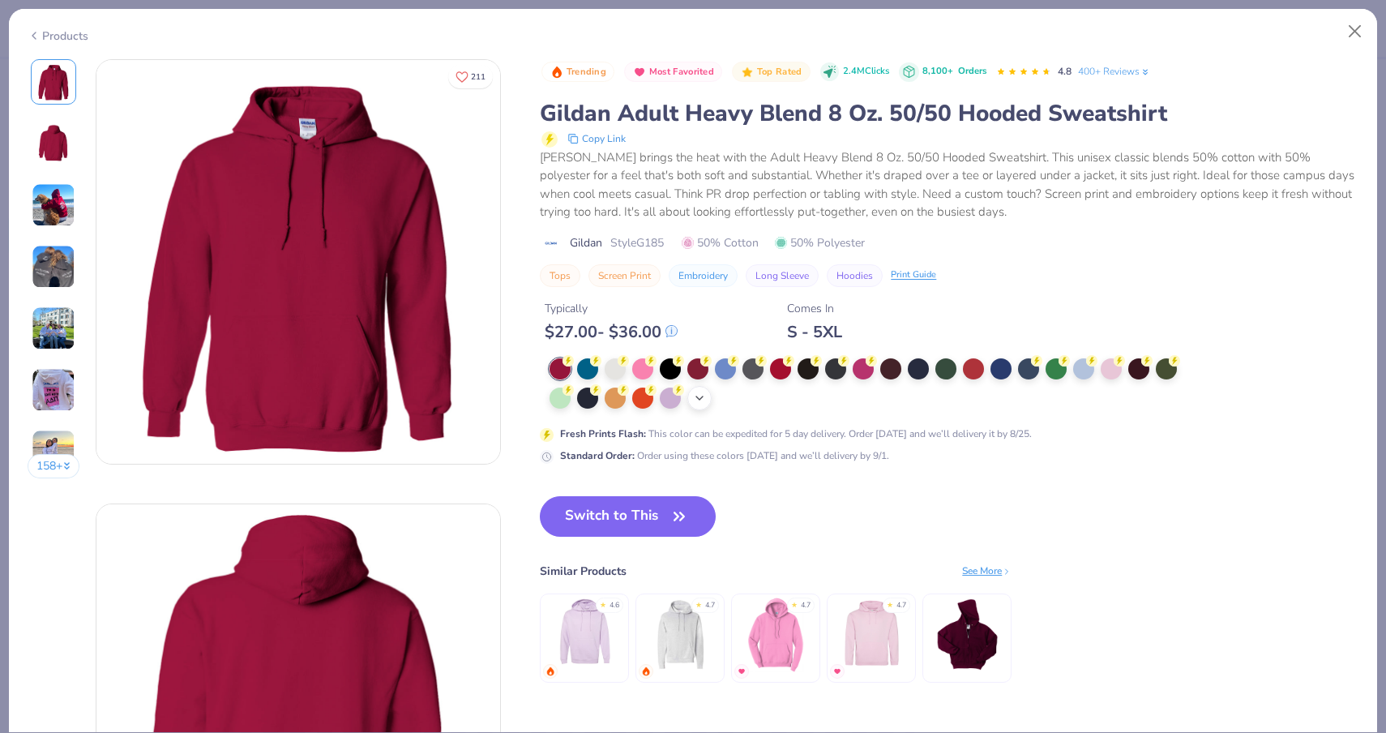
click at [701, 394] on icon at bounding box center [699, 398] width 13 height 13
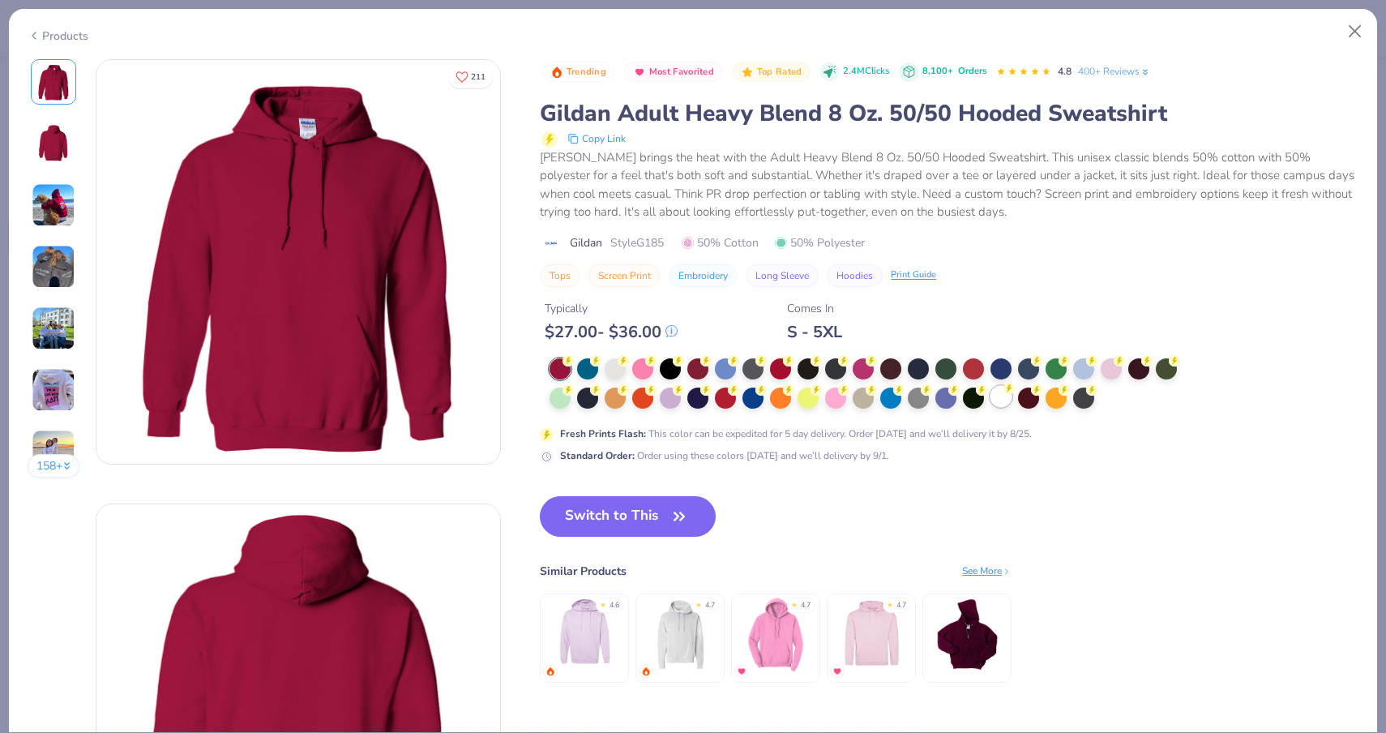
click at [991, 400] on div at bounding box center [1001, 396] width 21 height 21
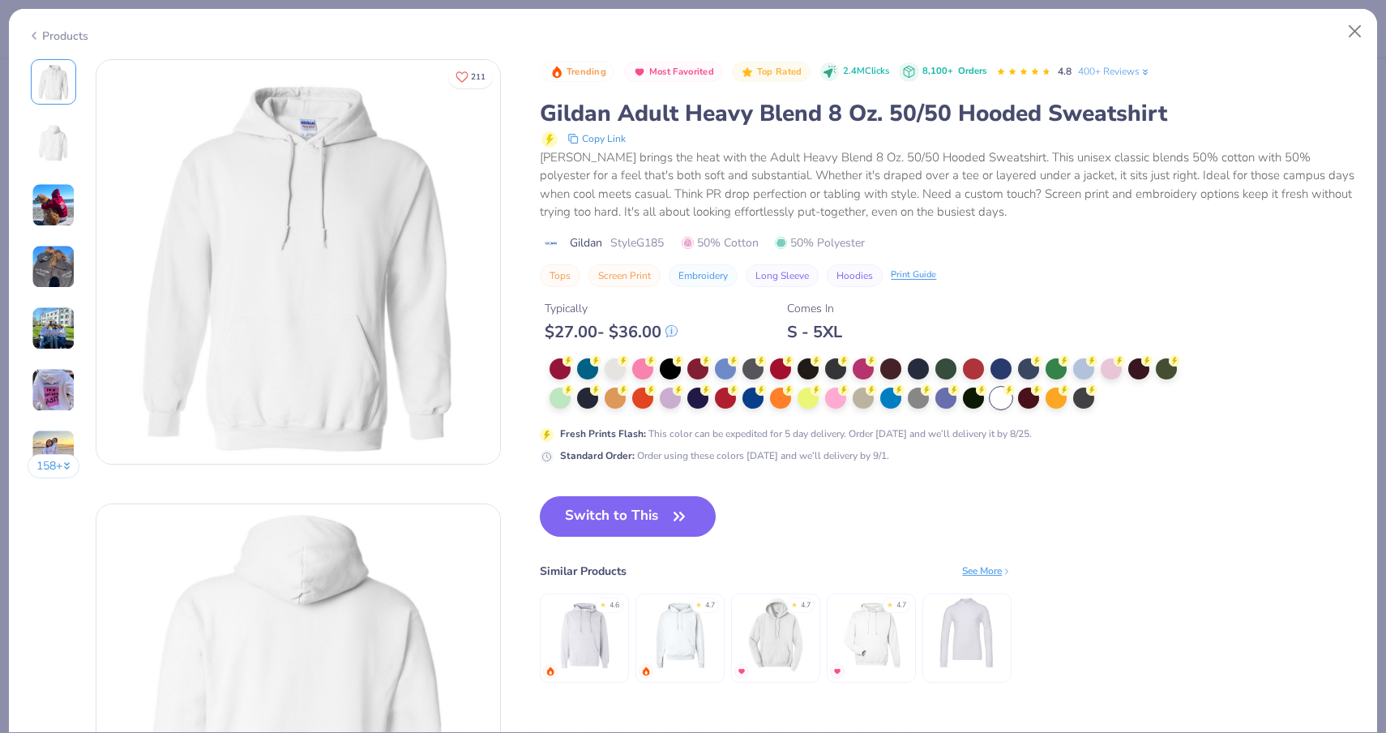
click at [604, 491] on div "Trending Most Favorited Top Rated 2.4M Clicks 8,100+ Orders 4.8 400+ Reviews Gi…" at bounding box center [949, 387] width 819 height 656
click at [601, 512] on button "Switch to This" at bounding box center [628, 516] width 176 height 41
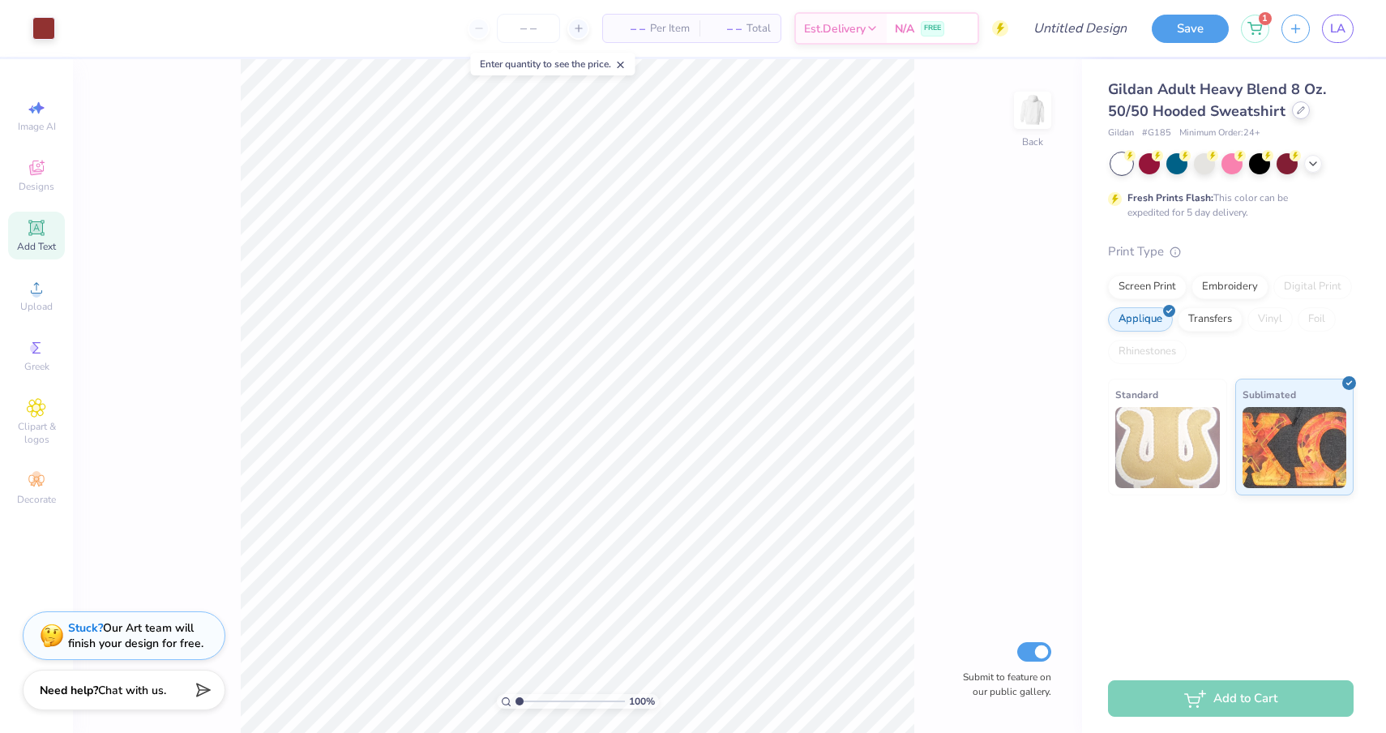
click at [1298, 109] on icon at bounding box center [1301, 110] width 8 height 8
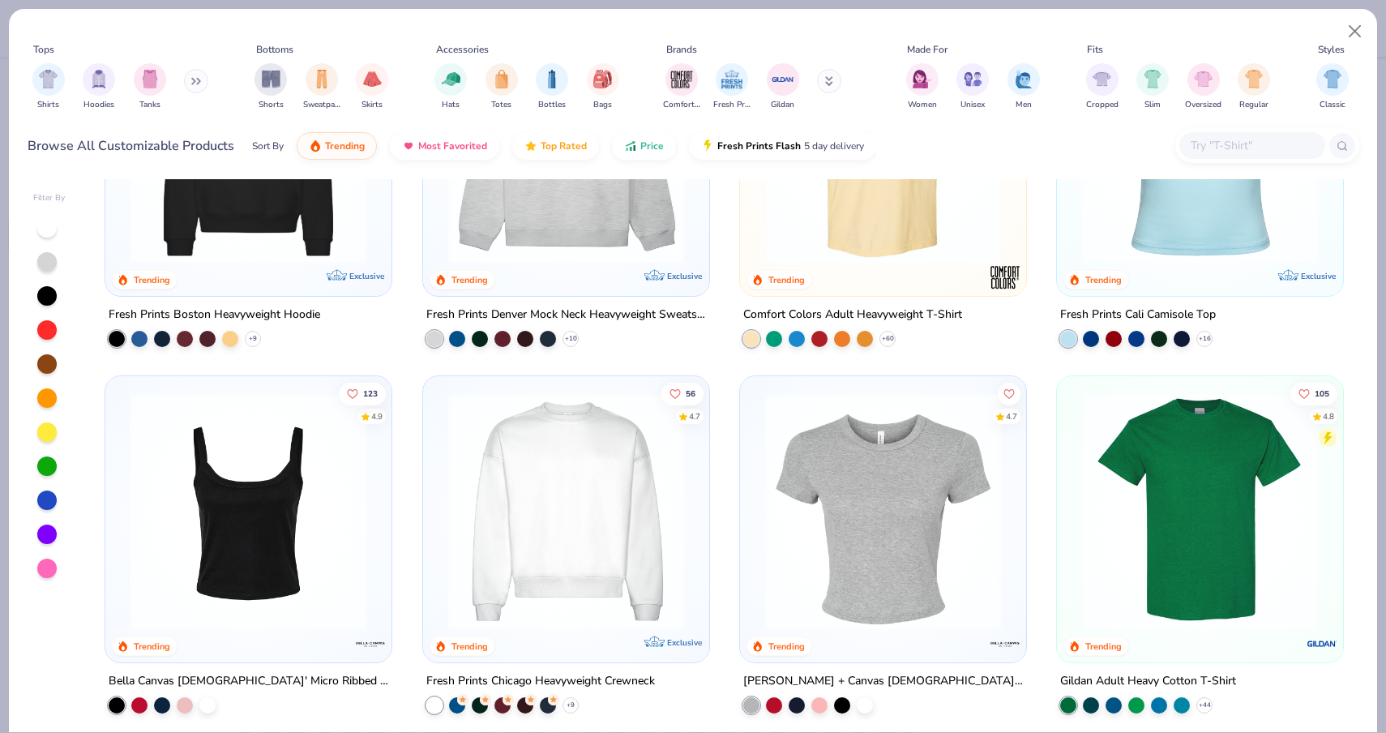
scroll to position [189, 0]
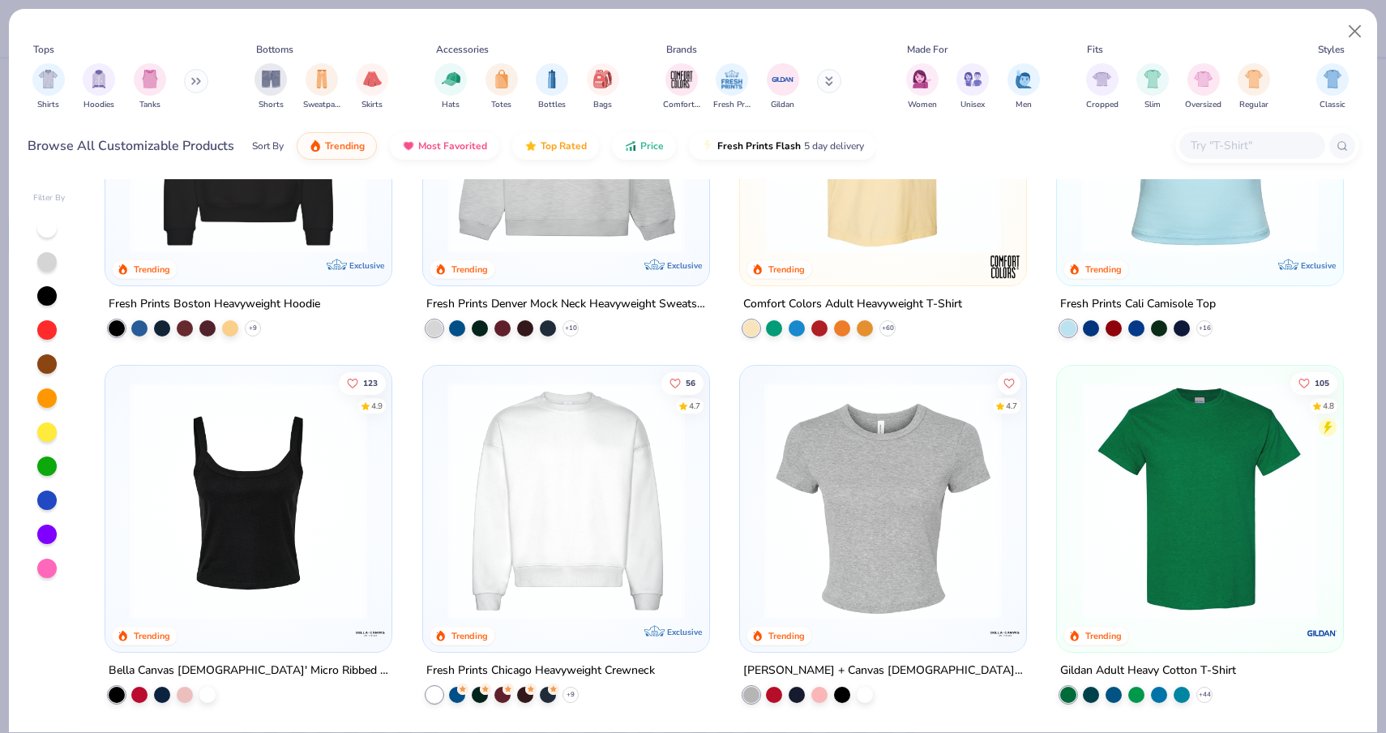
click at [195, 83] on icon at bounding box center [193, 82] width 2 height 6
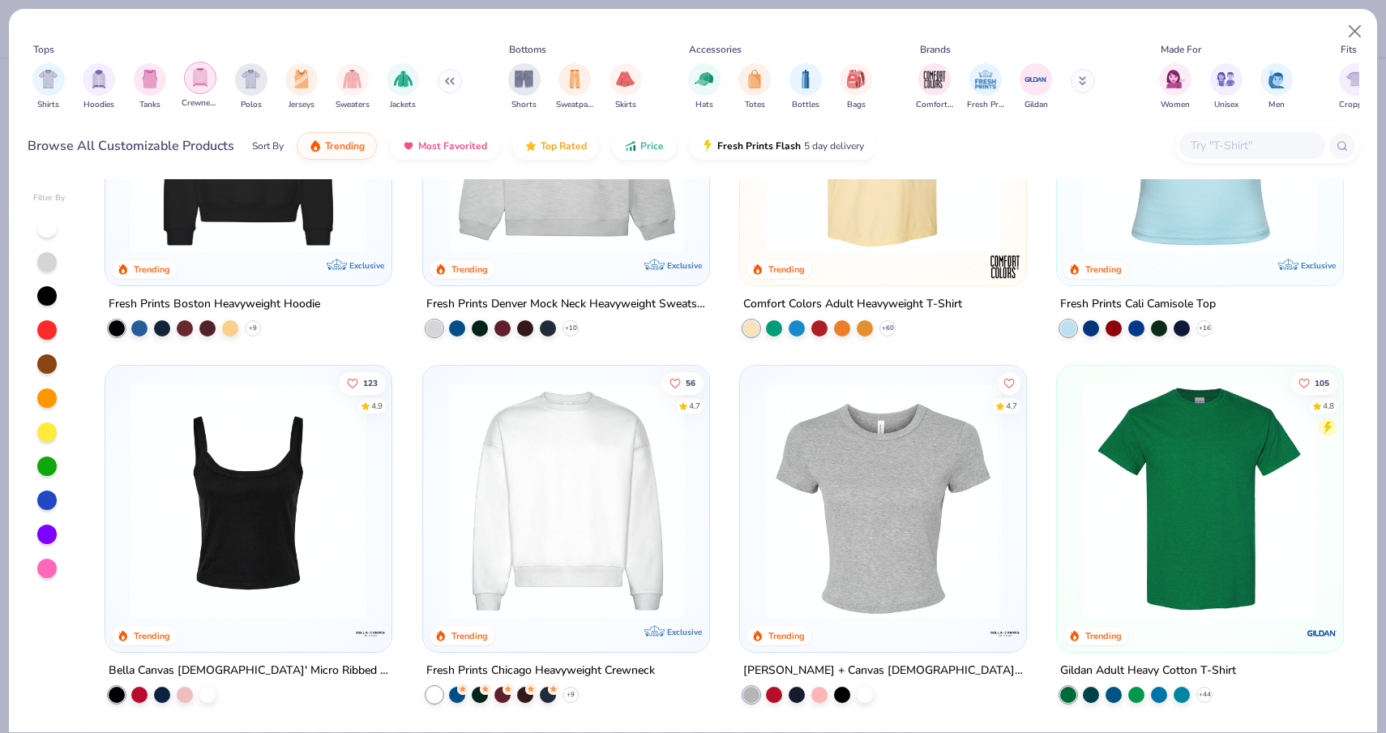
click at [202, 82] on img "filter for Crewnecks" at bounding box center [200, 77] width 18 height 19
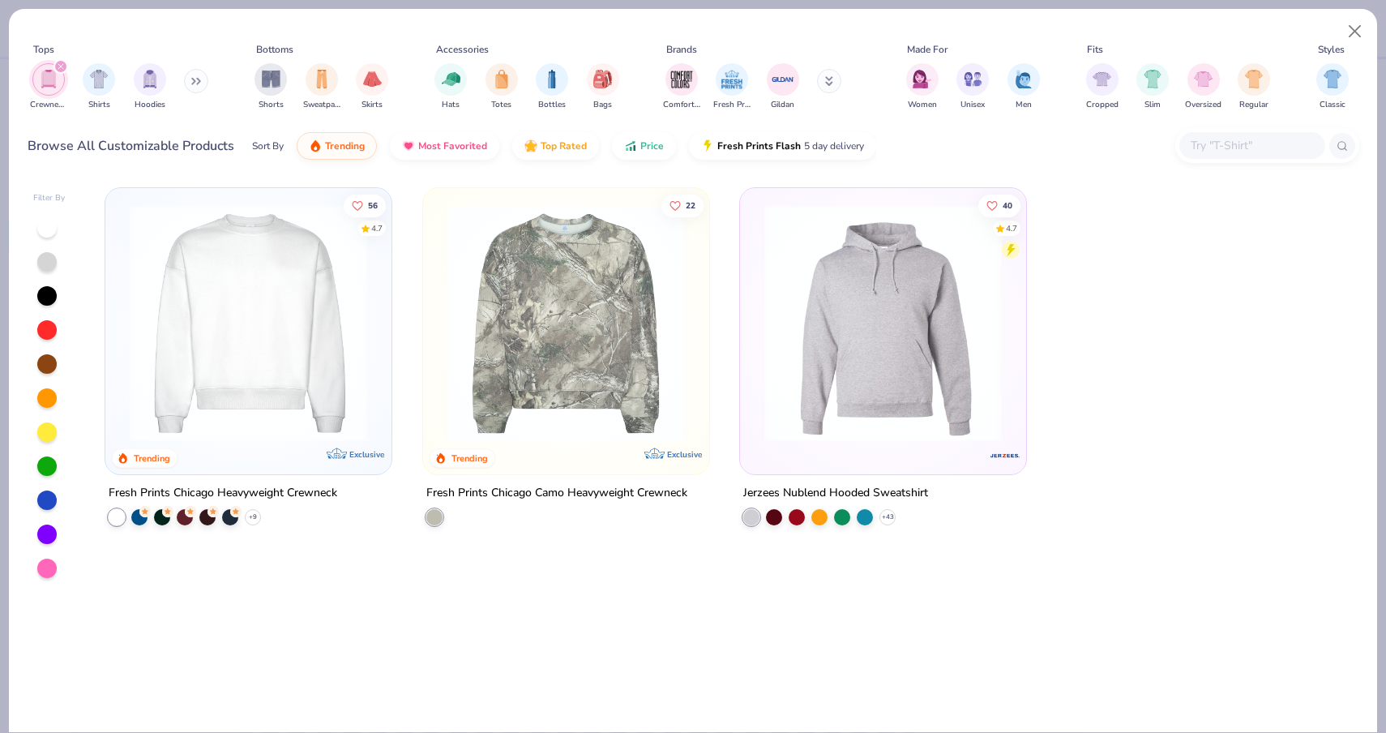
click at [58, 63] on icon "filter for Crewnecks" at bounding box center [61, 66] width 6 height 6
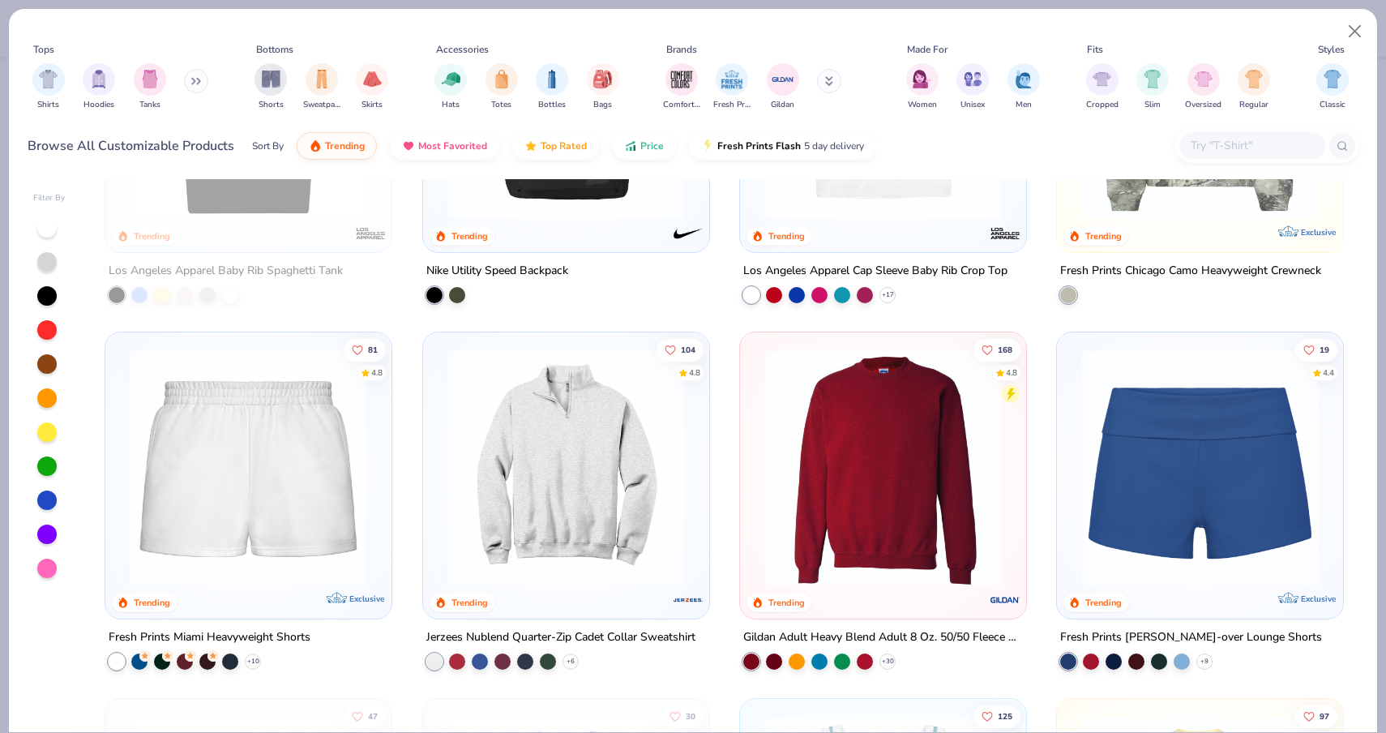
scroll to position [1323, 0]
click at [852, 450] on img at bounding box center [883, 467] width 254 height 238
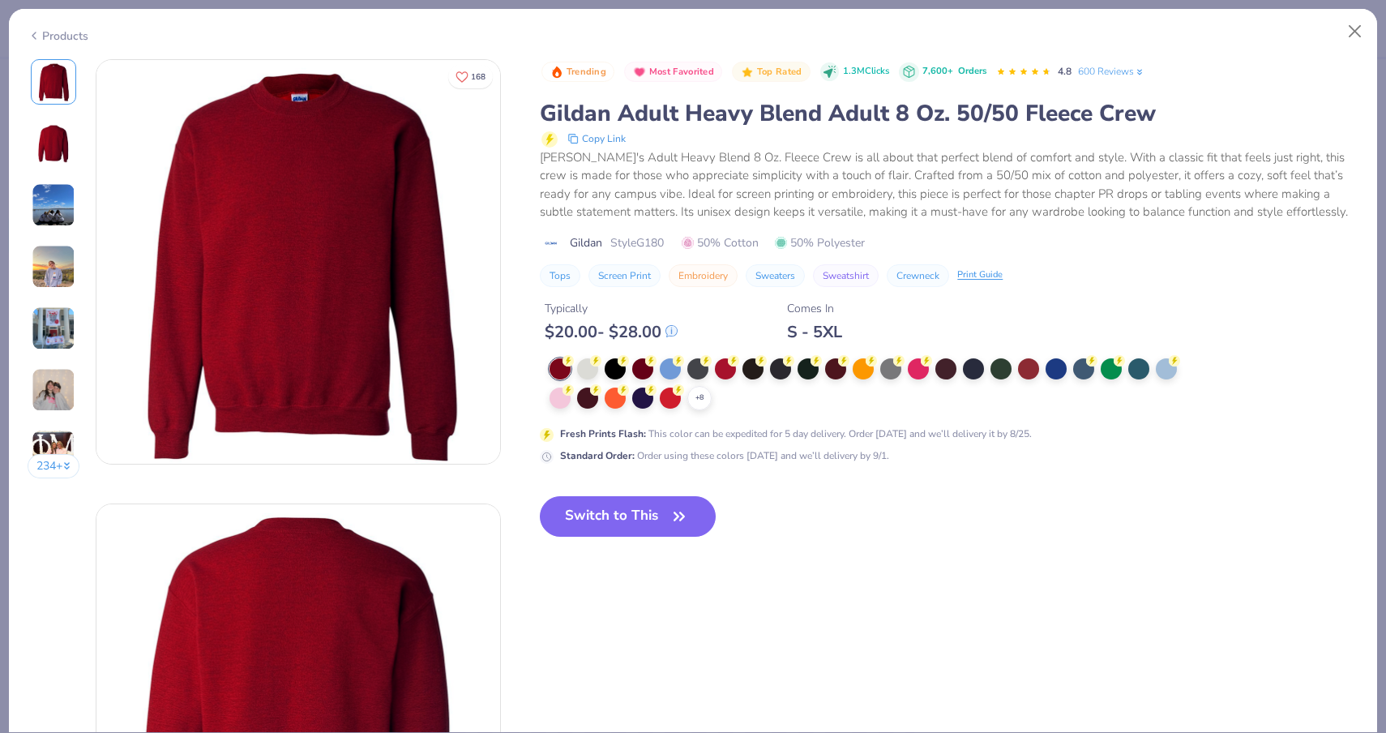
click at [711, 392] on div "+ 8" at bounding box center [869, 384] width 639 height 52
click at [702, 400] on icon at bounding box center [699, 398] width 13 height 13
click at [874, 394] on div at bounding box center [863, 396] width 21 height 21
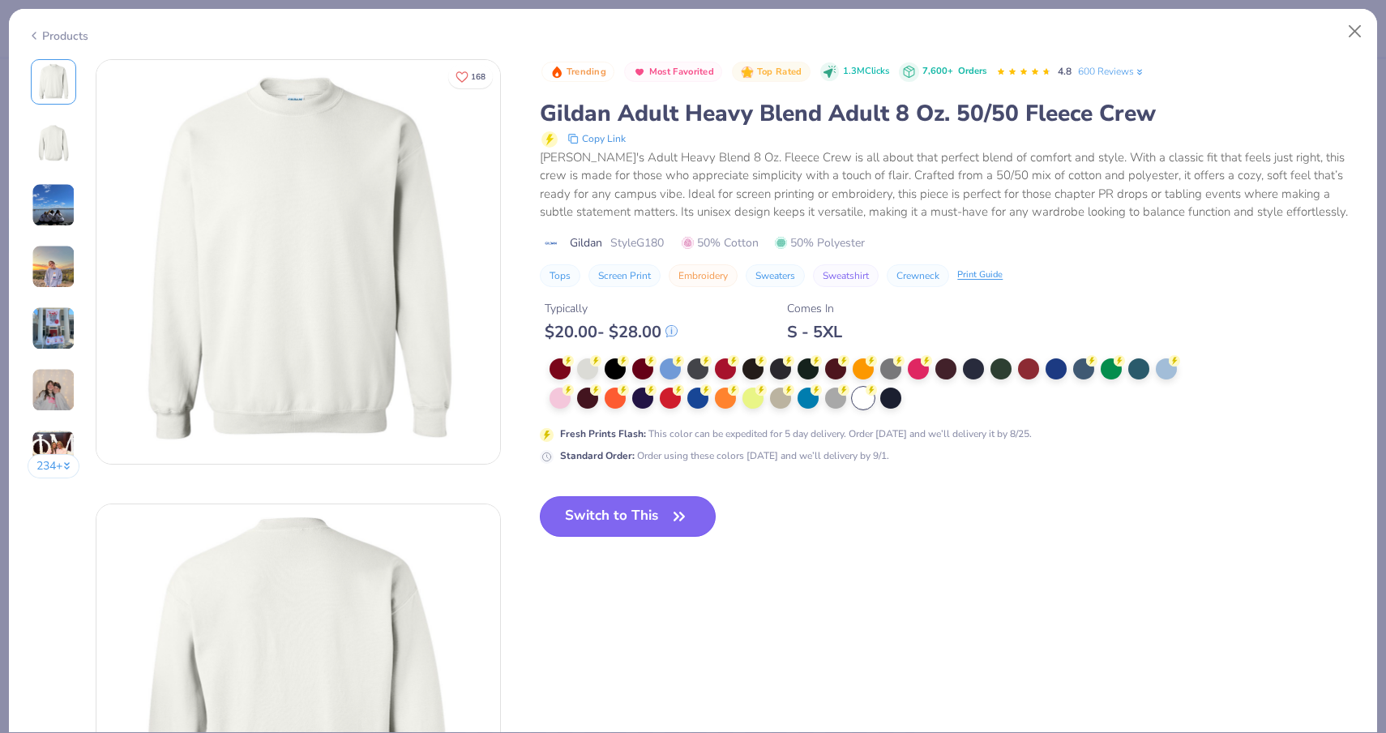
click at [664, 521] on button "Switch to This" at bounding box center [628, 516] width 176 height 41
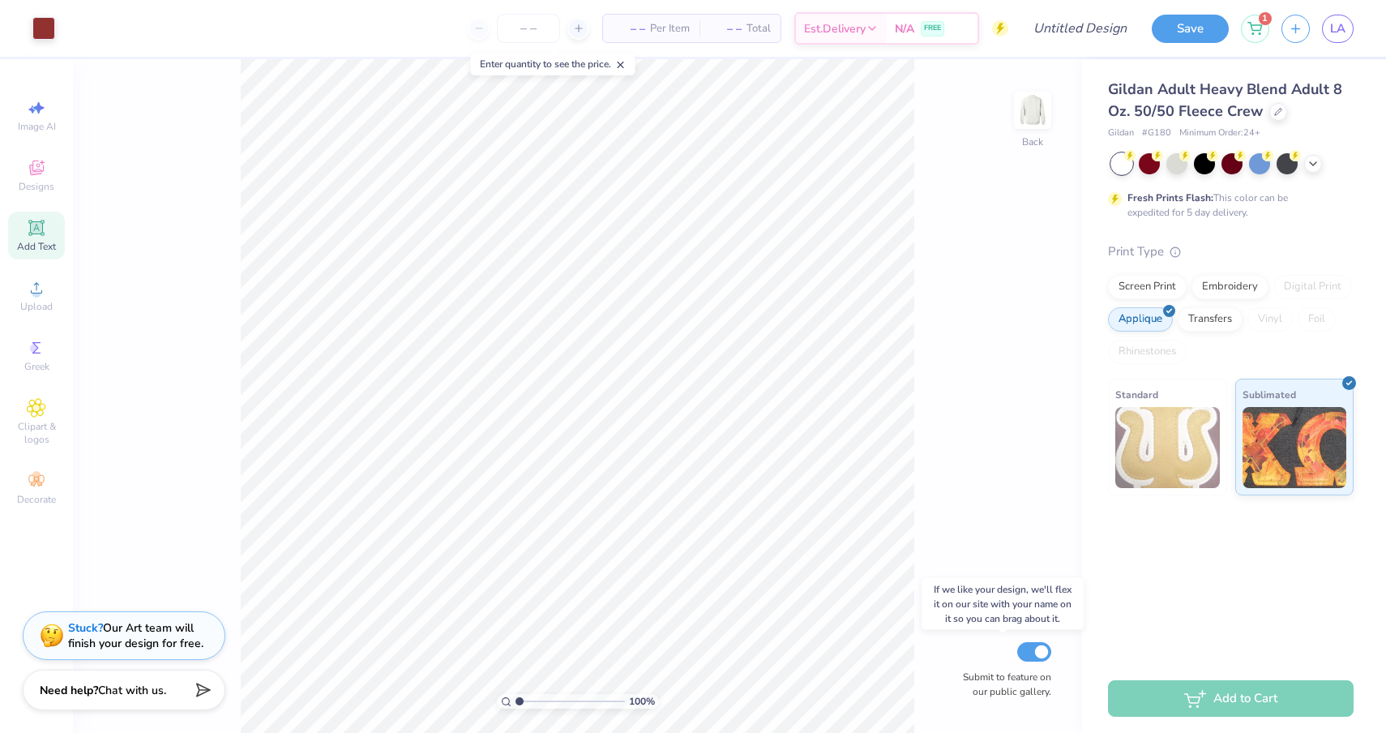
click at [1016, 644] on div "Submit to feature on our public gallery." at bounding box center [1002, 669] width 97 height 60
click at [1026, 649] on input "Submit to feature on our public gallery." at bounding box center [1034, 651] width 34 height 19
checkbox input "false"
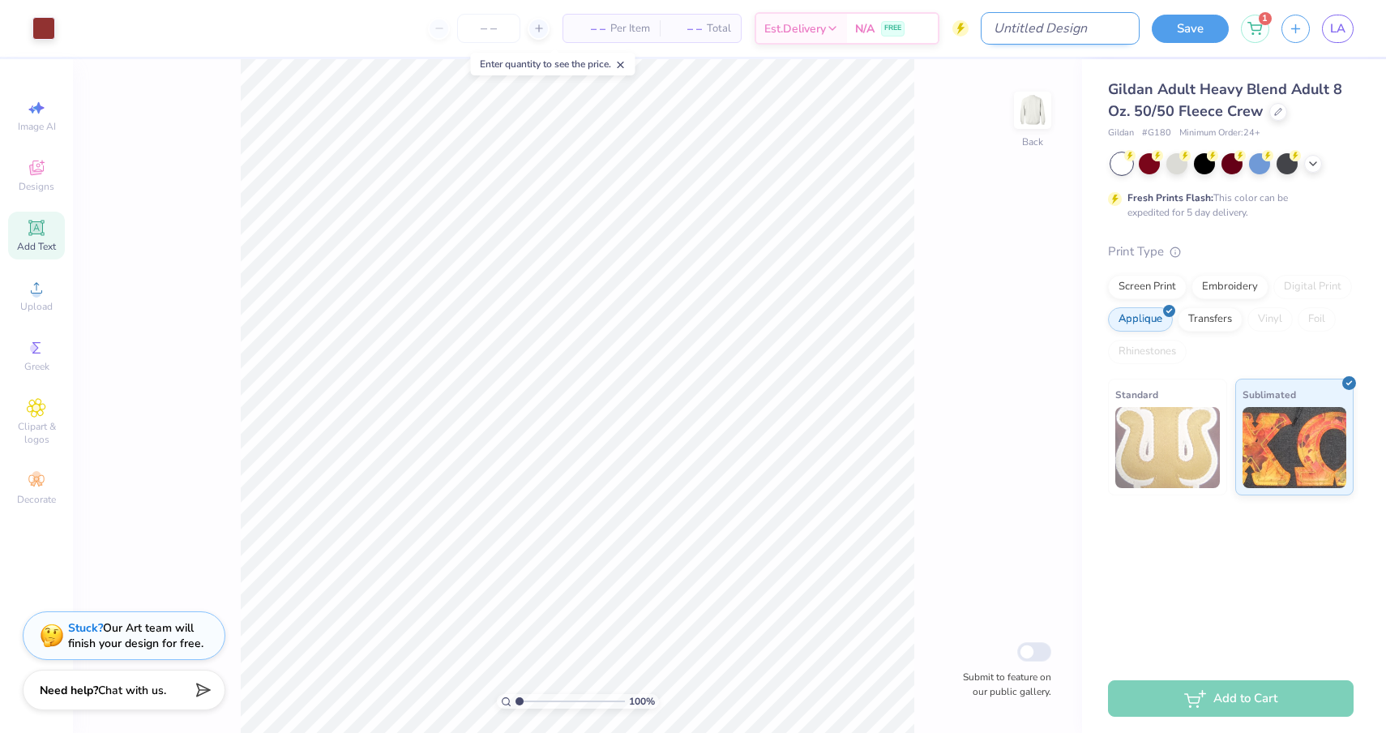
click at [1101, 30] on input "Design Title" at bounding box center [1060, 28] width 159 height 32
type input "1"
click at [1199, 25] on button "Save" at bounding box center [1190, 26] width 77 height 28
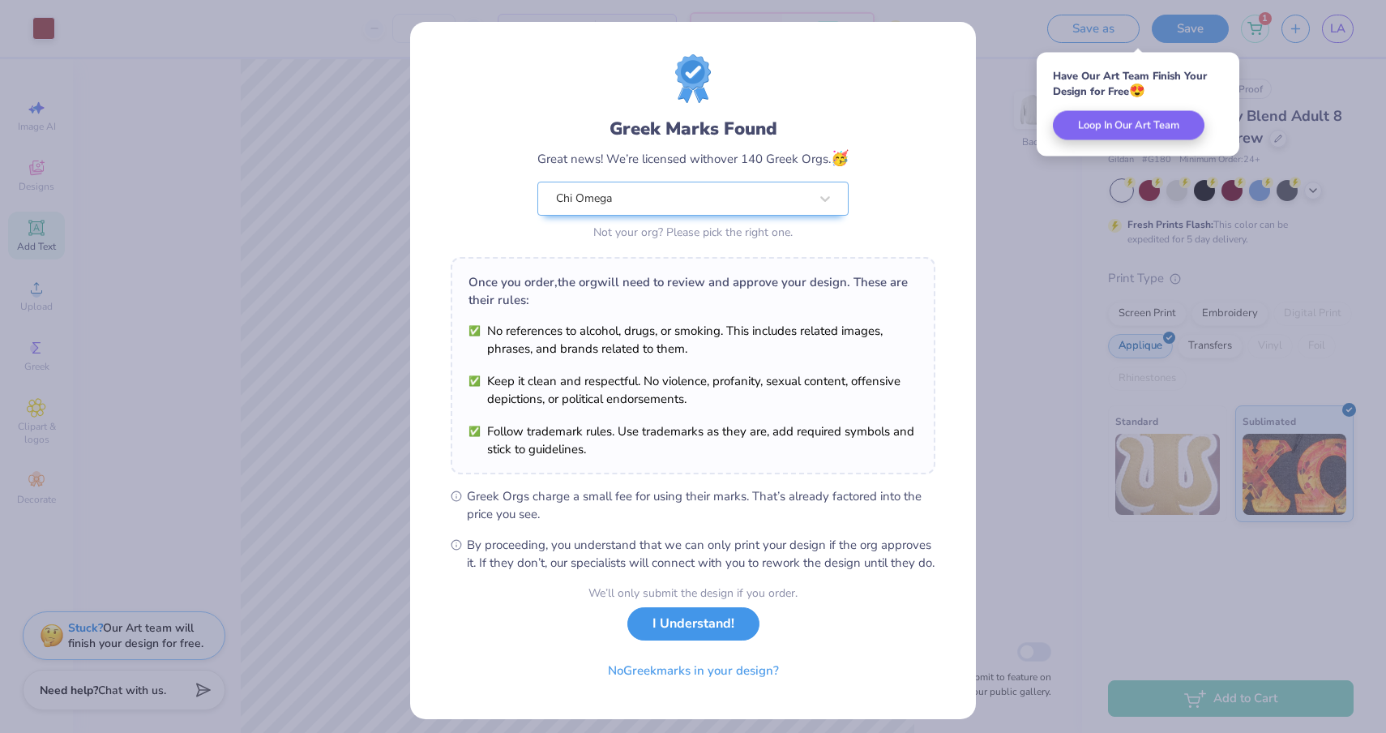
click at [656, 637] on button "I Understand!" at bounding box center [693, 623] width 132 height 33
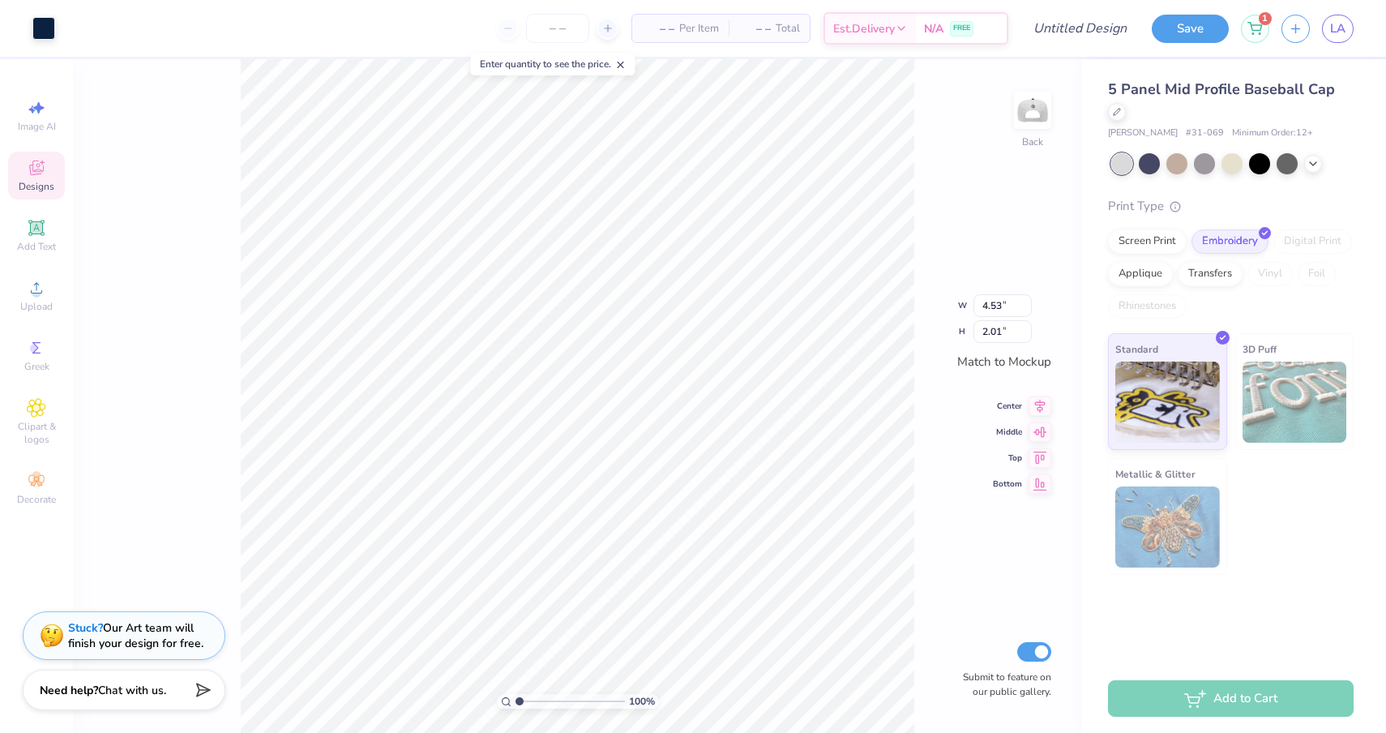
type input "2.38"
type input "1.82"
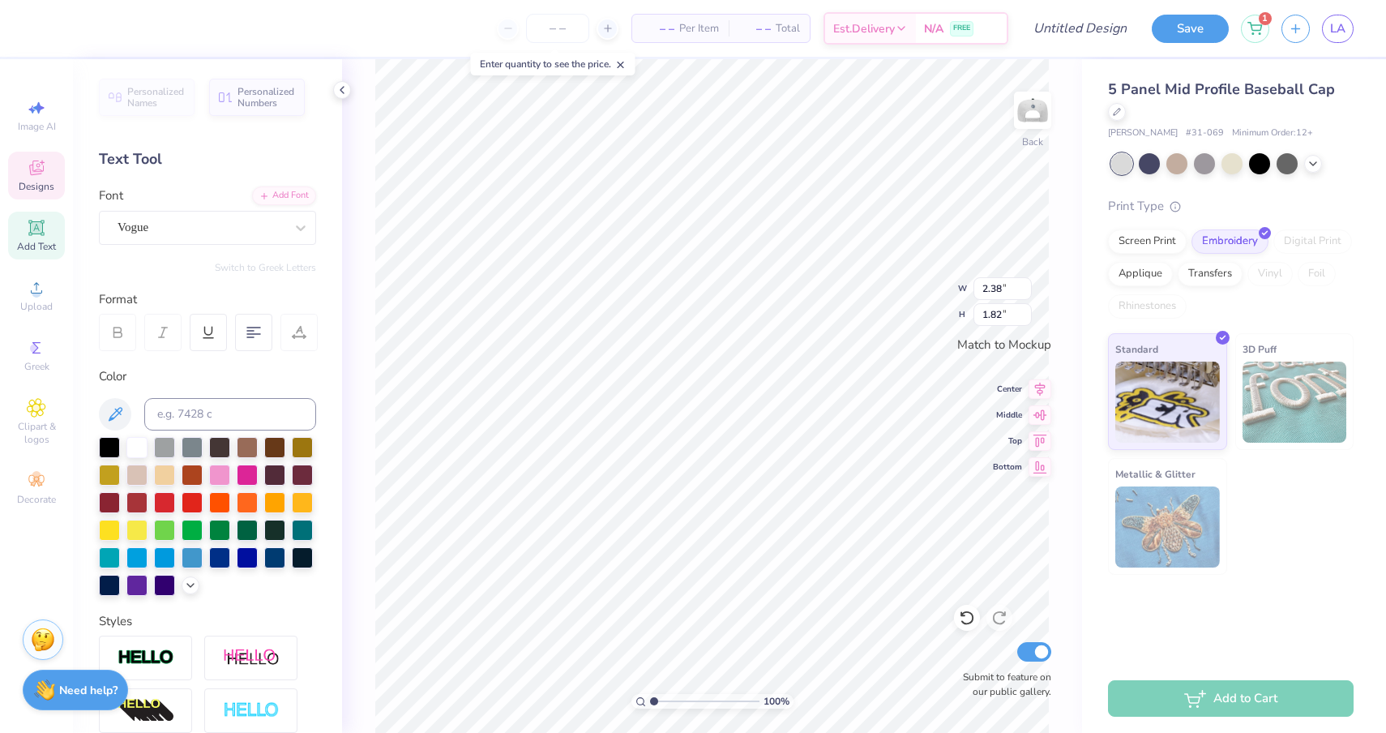
type textarea "G"
type textarea "CH"
type input "2.08"
type input "2.01"
type textarea "I O"
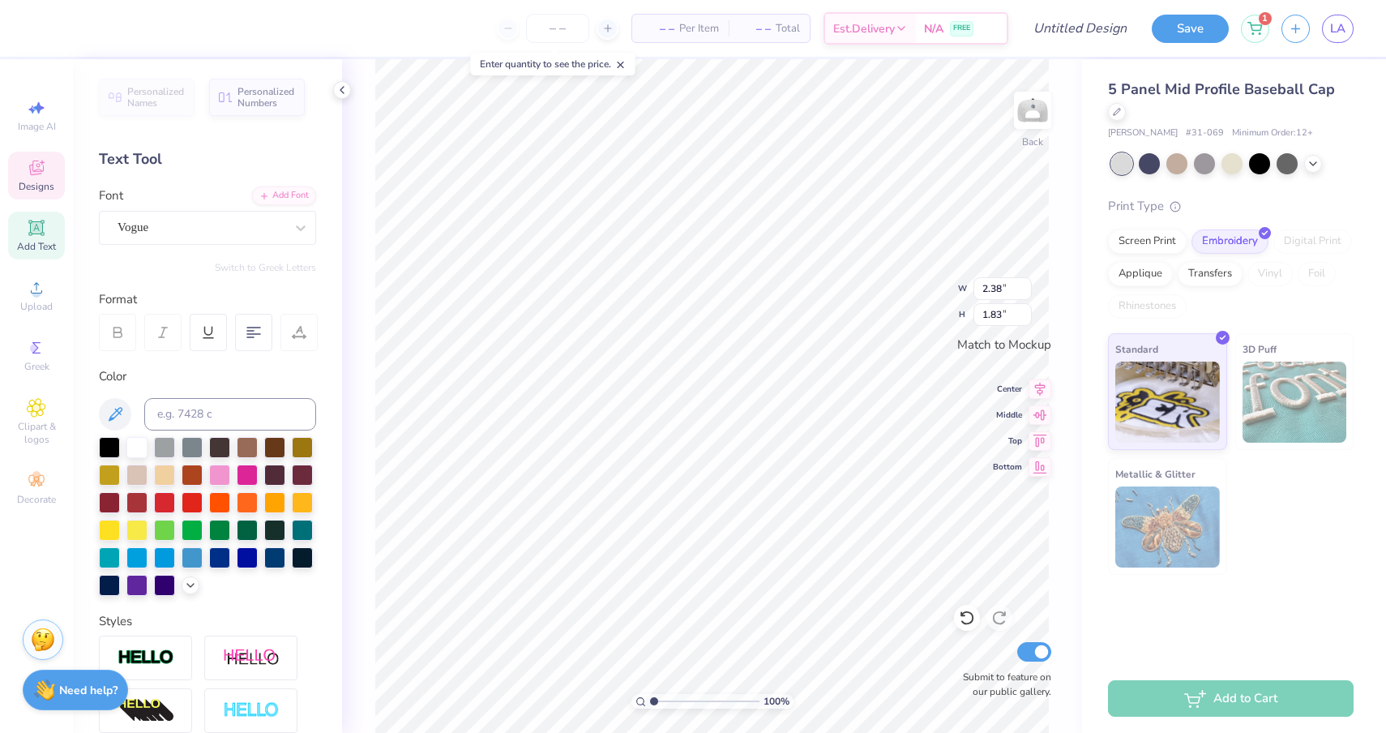
type input "2.38"
type input "1.83"
type textarea "I O"
click at [1291, 169] on div at bounding box center [1287, 162] width 21 height 21
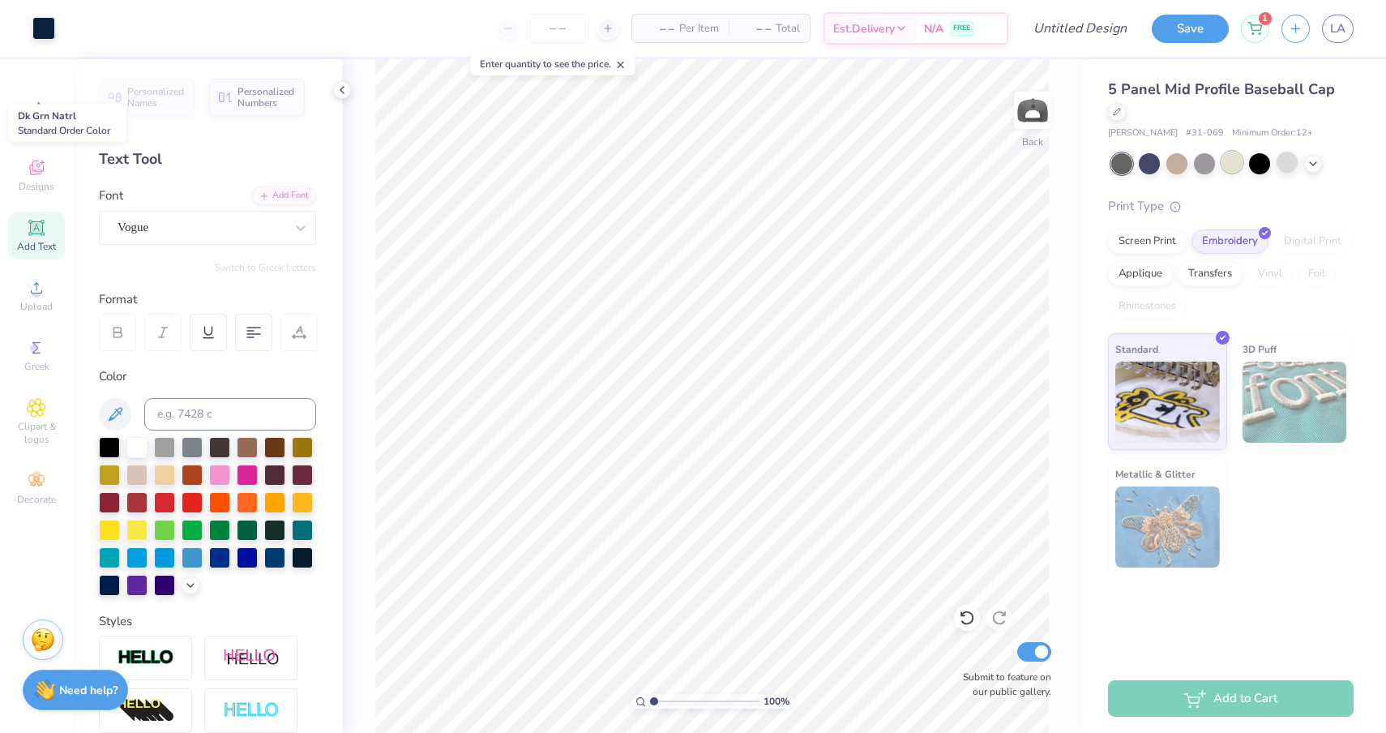
click at [1235, 161] on div at bounding box center [1232, 162] width 21 height 21
click at [1257, 165] on div at bounding box center [1259, 162] width 21 height 21
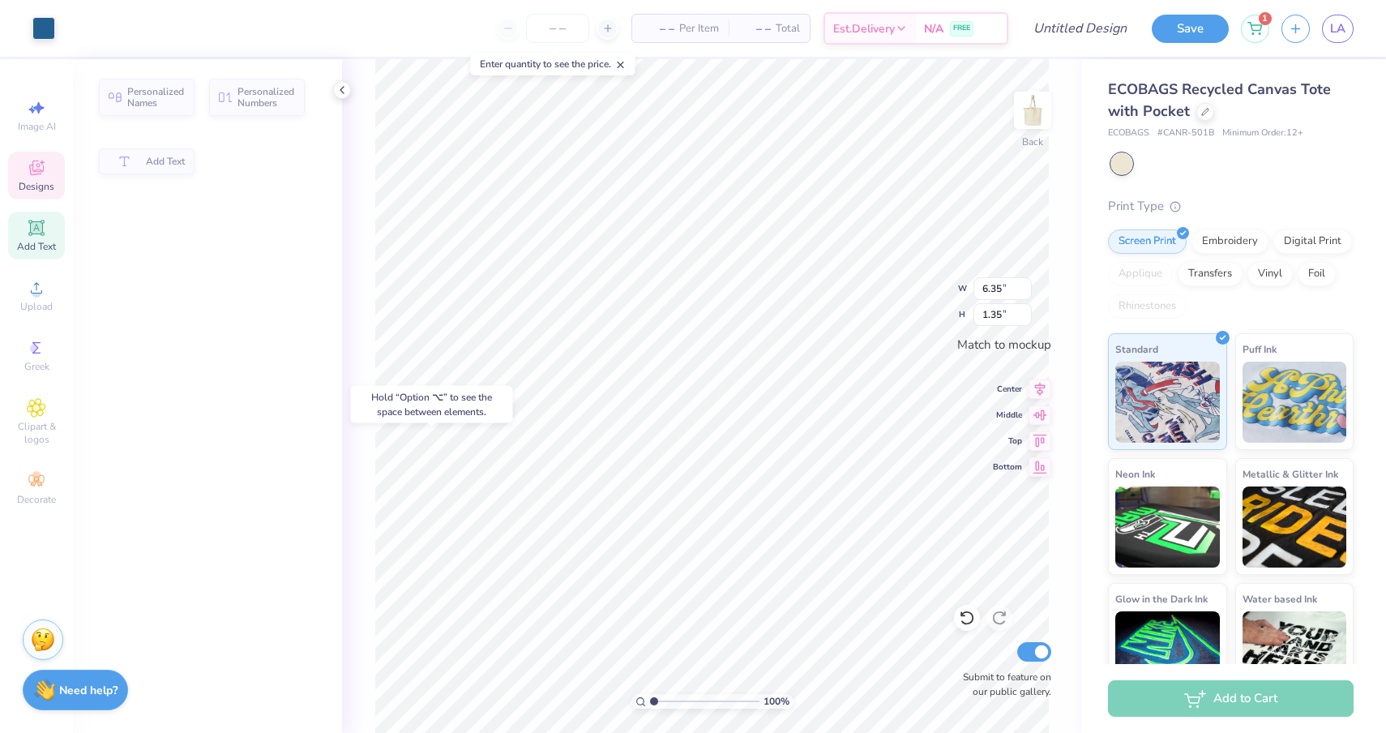
type input "6.35"
type input "1.35"
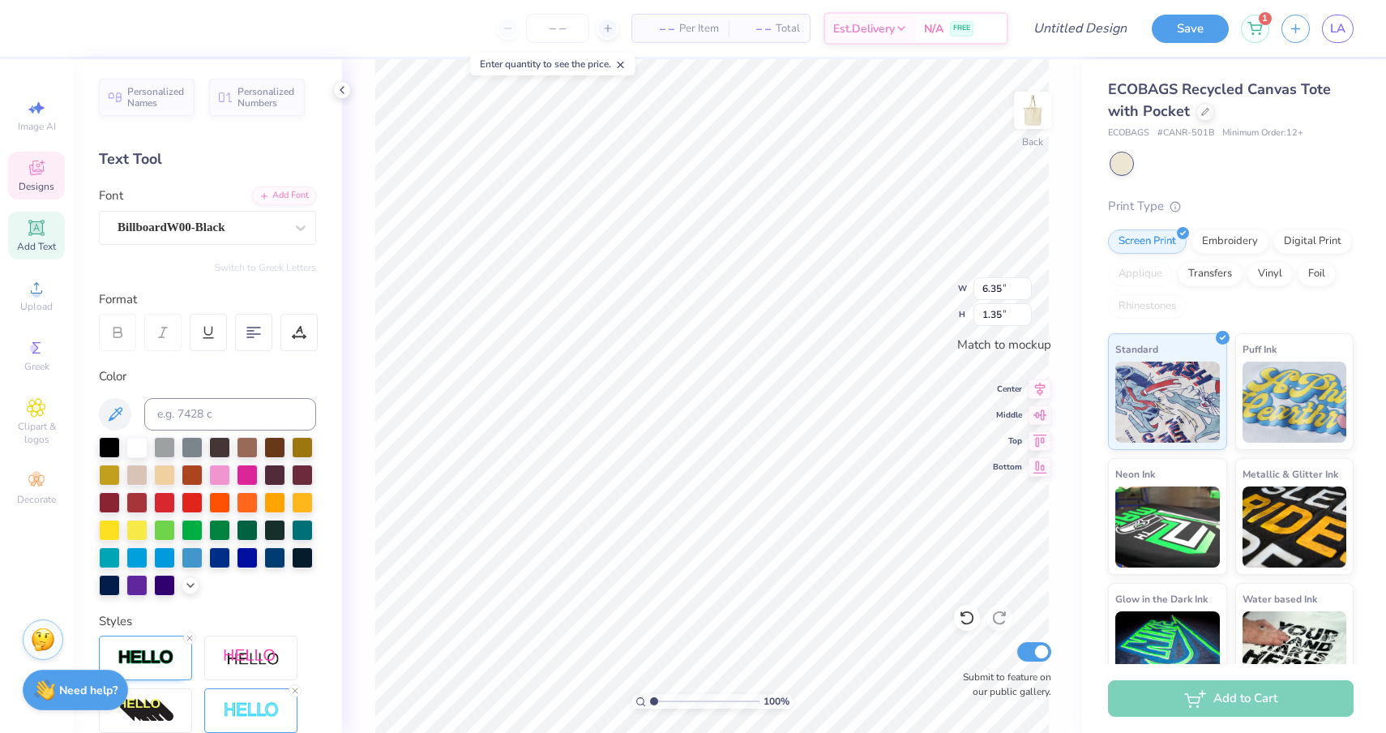
type textarea "A"
type textarea "c"
type textarea "H I O"
type input "1.06"
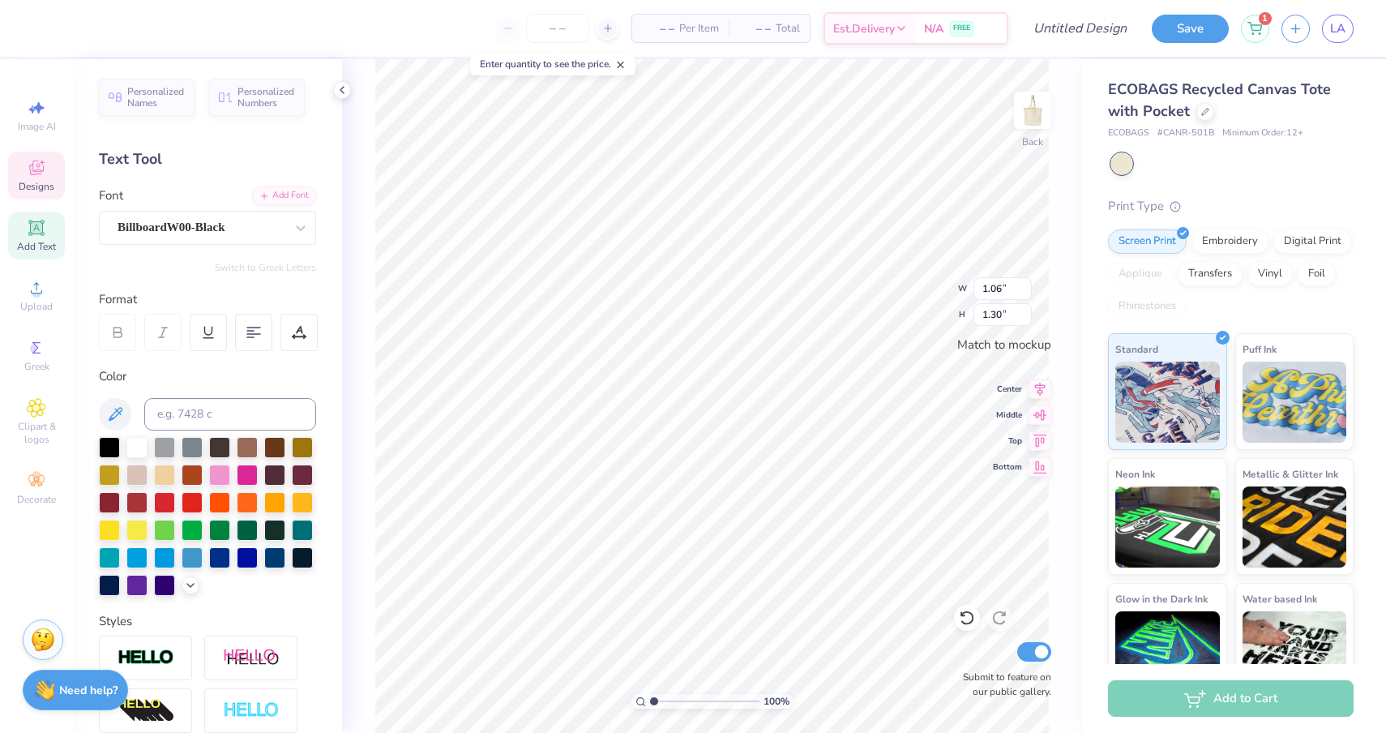
type input "1.30"
type textarea "C"
type input "2.96"
type input "1.36"
type input "4.66"
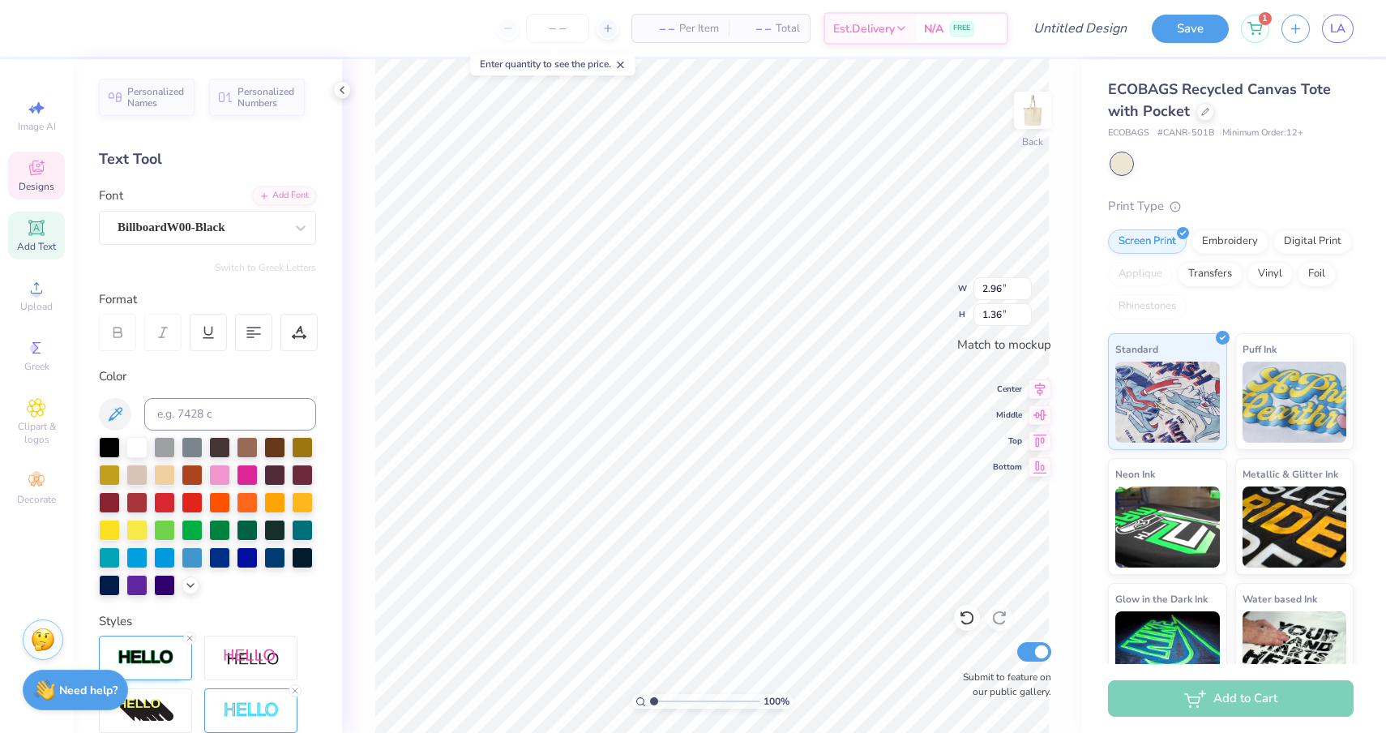
type input "1.40"
